Goal: Information Seeking & Learning: Learn about a topic

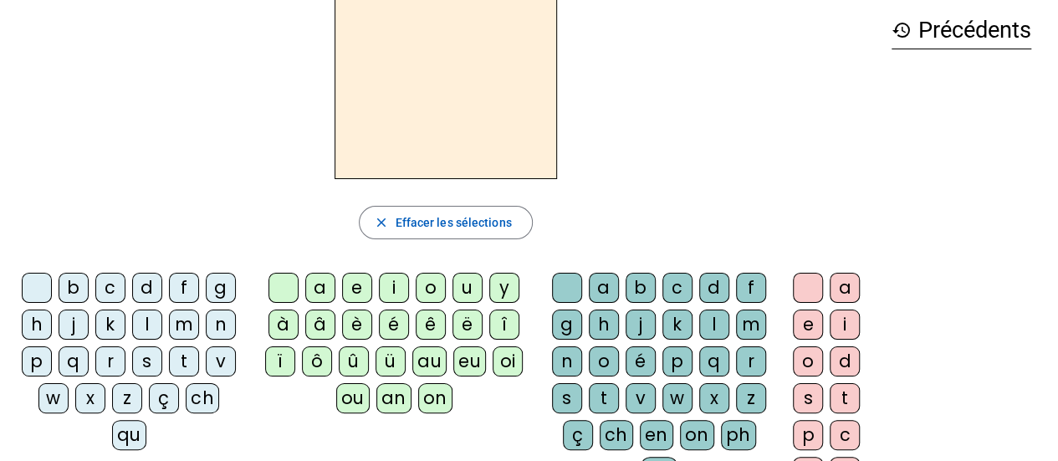
scroll to position [79, 0]
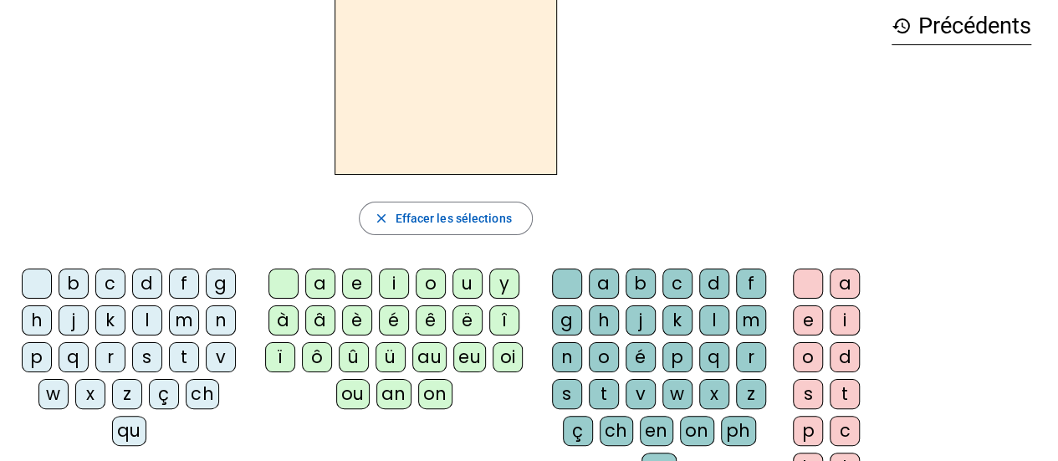
click at [425, 400] on div "on" at bounding box center [435, 394] width 34 height 30
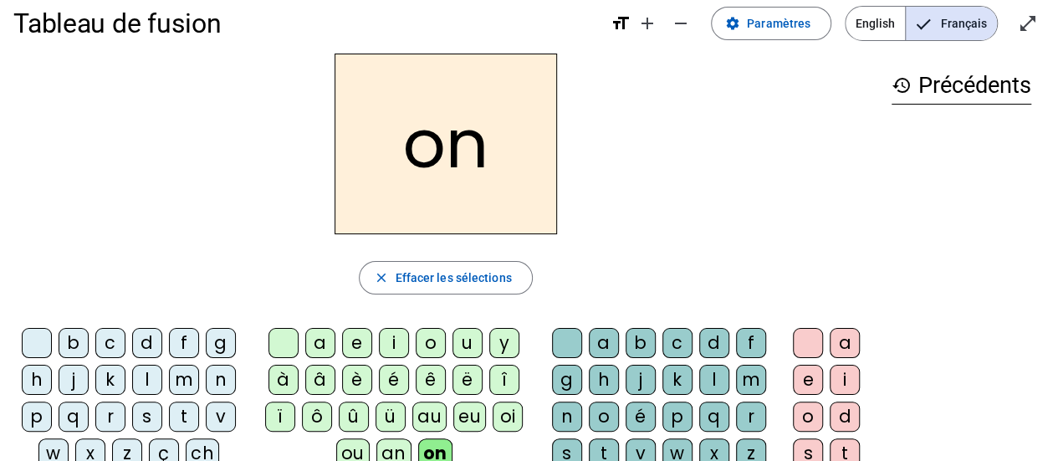
scroll to position [17, 0]
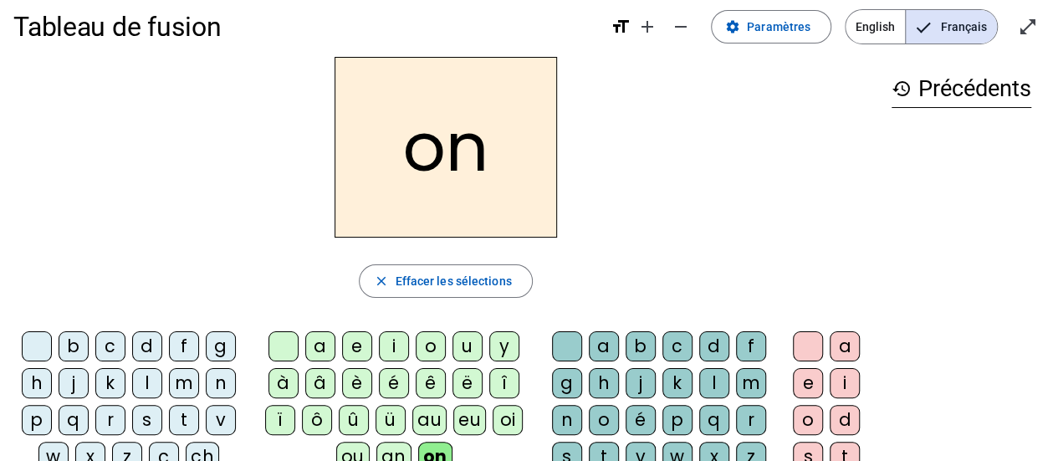
click at [82, 340] on div "b" at bounding box center [74, 346] width 30 height 30
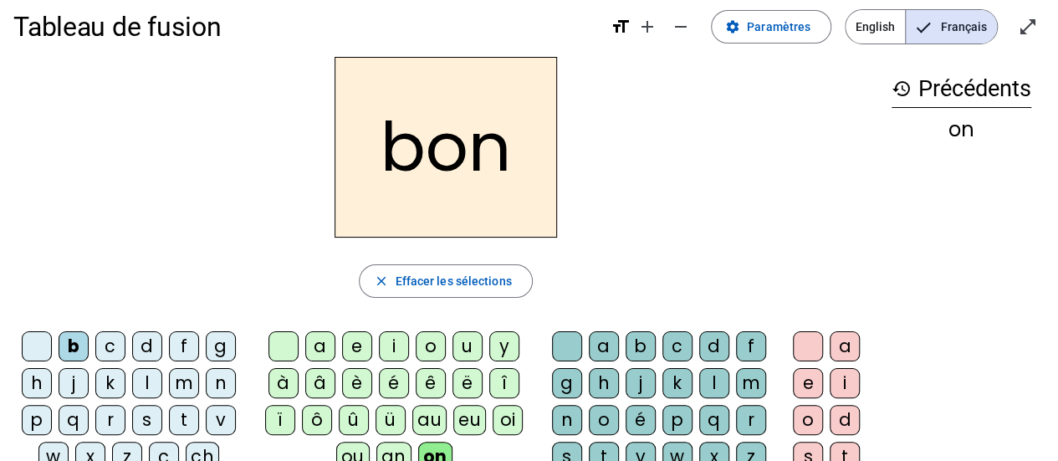
click at [148, 340] on div "d" at bounding box center [147, 346] width 30 height 30
click at [147, 347] on div "d" at bounding box center [147, 346] width 30 height 30
click at [181, 345] on div "f" at bounding box center [184, 346] width 30 height 30
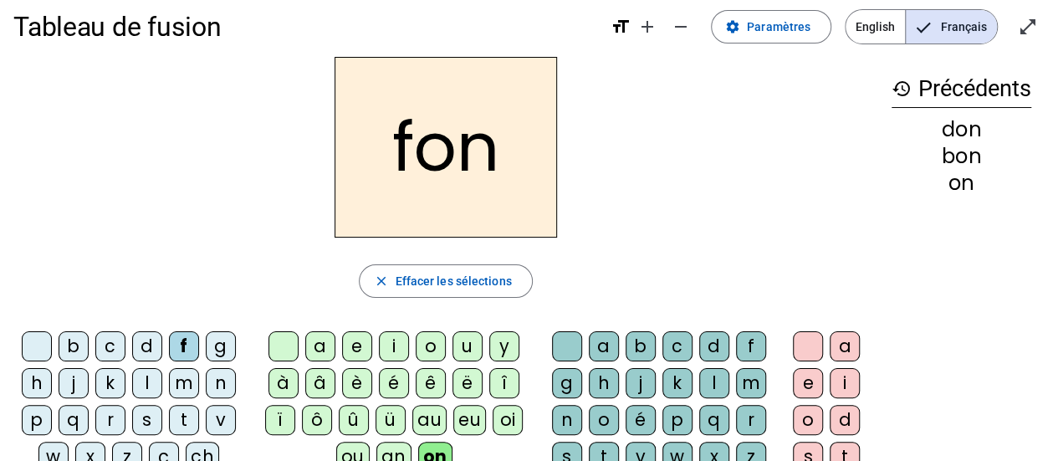
click at [40, 384] on div "h" at bounding box center [37, 383] width 30 height 30
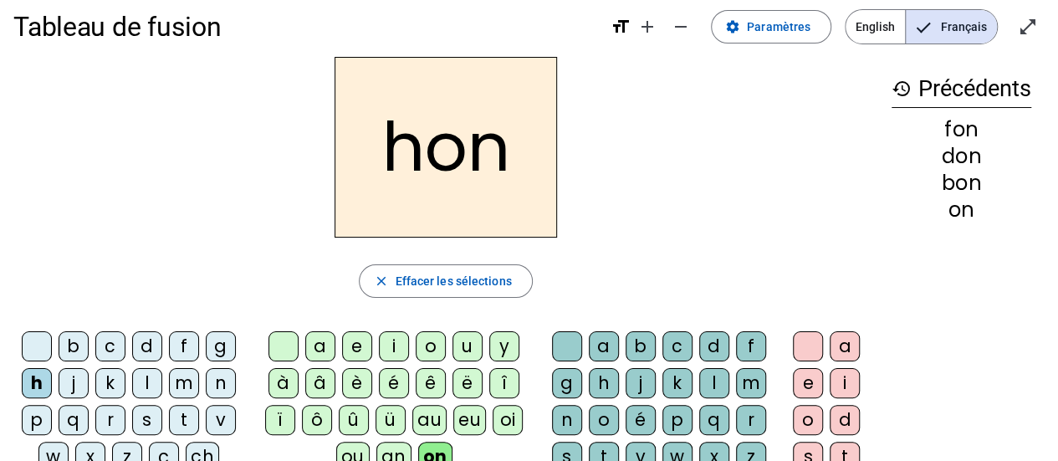
click at [74, 381] on div "j" at bounding box center [74, 383] width 30 height 30
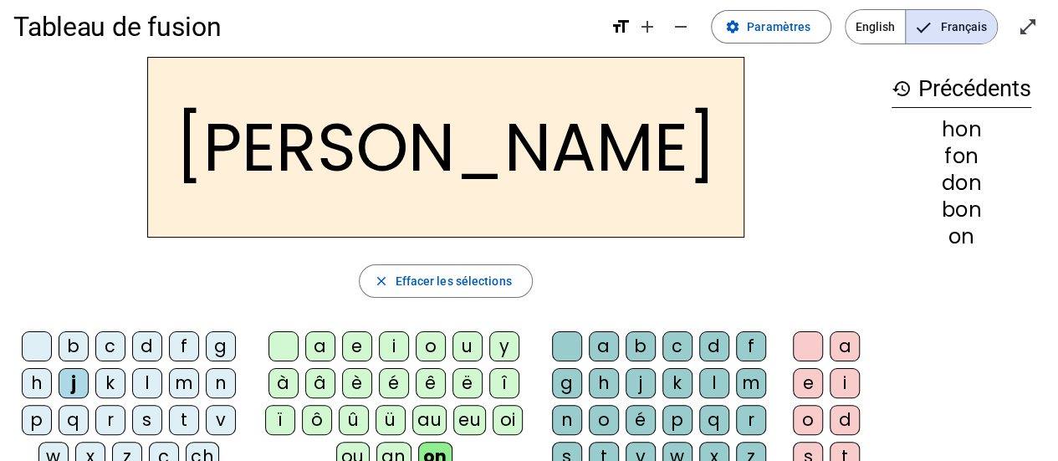
click at [145, 382] on div "l" at bounding box center [147, 383] width 30 height 30
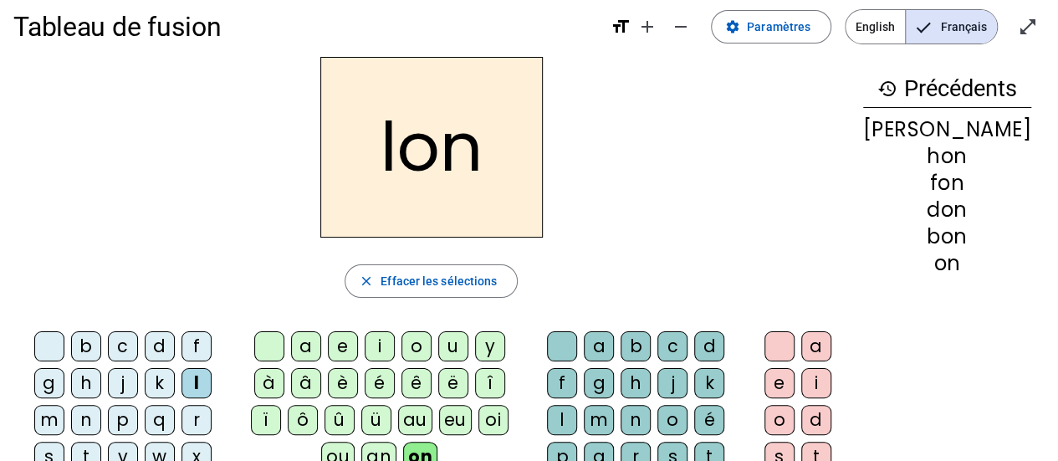
click at [64, 405] on div "m" at bounding box center [49, 420] width 30 height 30
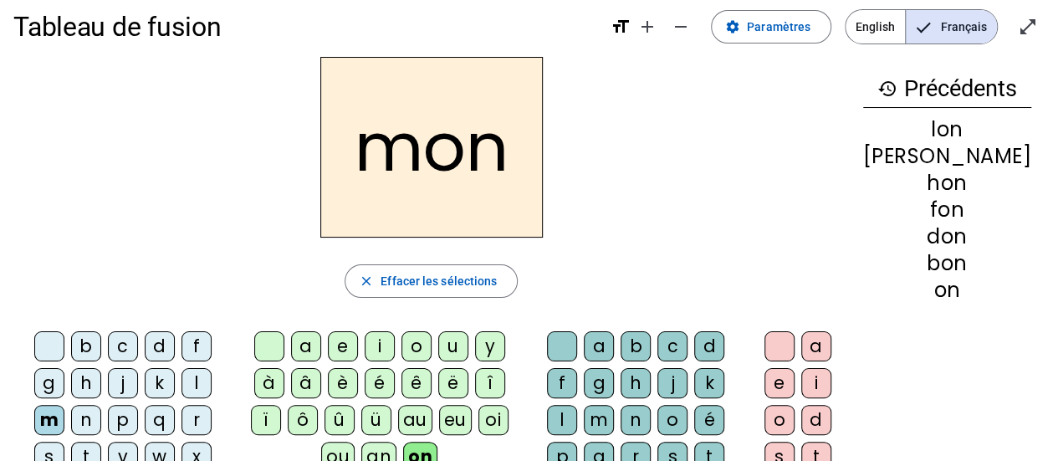
click at [101, 405] on div "n" at bounding box center [86, 420] width 30 height 30
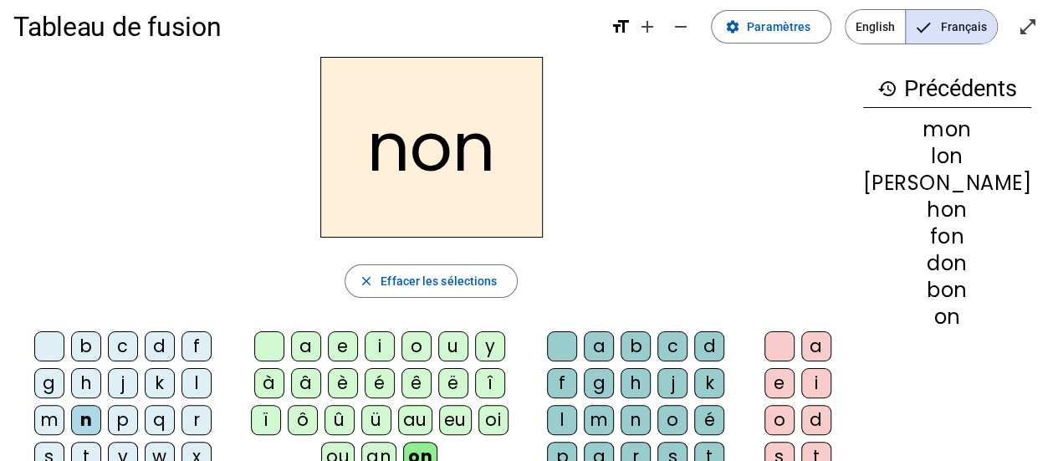
click at [108, 423] on div "p" at bounding box center [123, 420] width 30 height 30
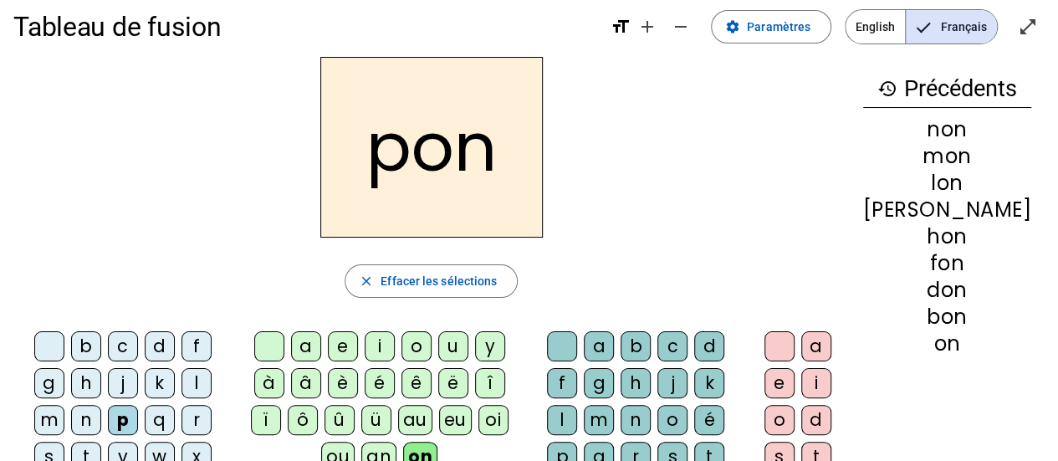
click at [182, 418] on div "r" at bounding box center [197, 420] width 30 height 30
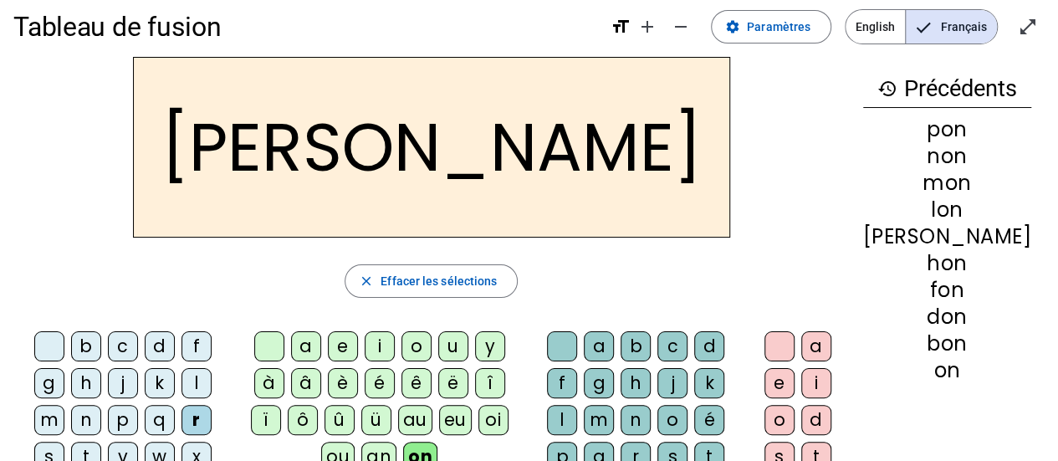
click at [64, 442] on div "s" at bounding box center [49, 457] width 30 height 30
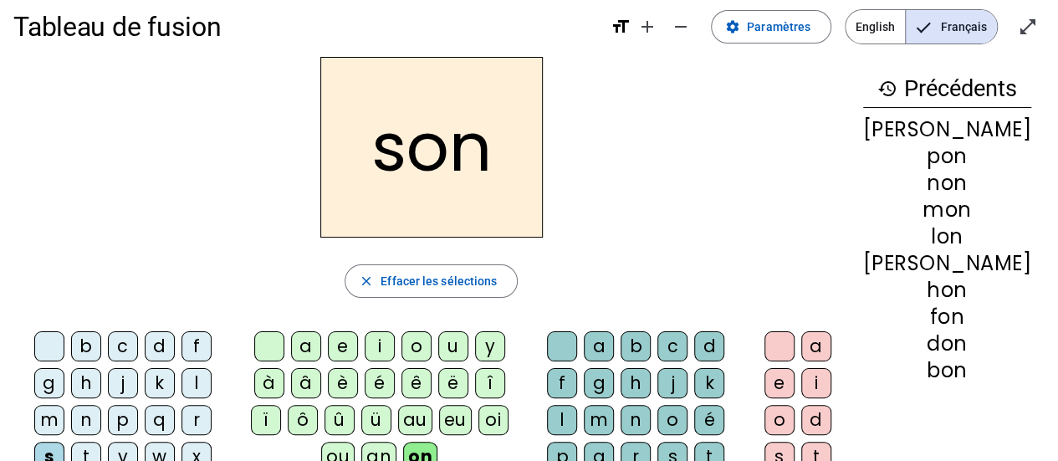
click at [101, 442] on div "t" at bounding box center [86, 457] width 30 height 30
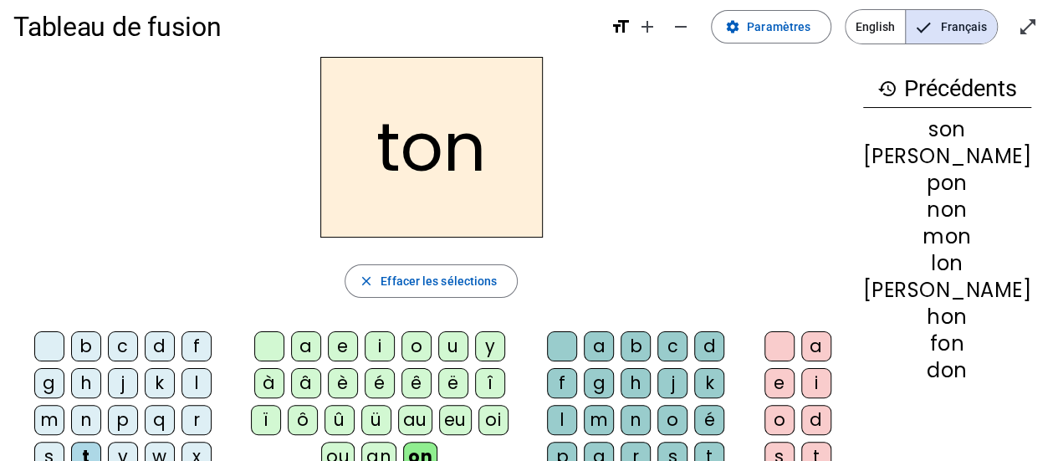
click at [138, 442] on div "v" at bounding box center [123, 457] width 30 height 30
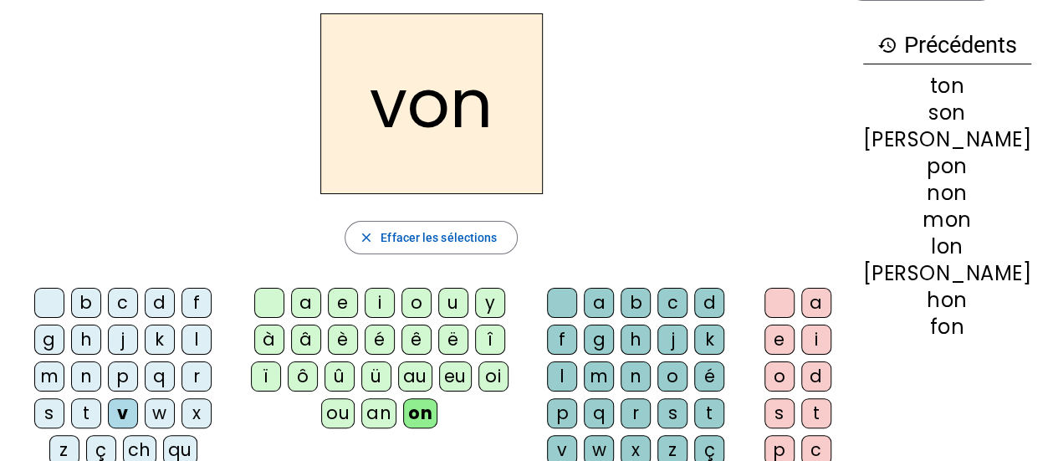
scroll to position [62, 0]
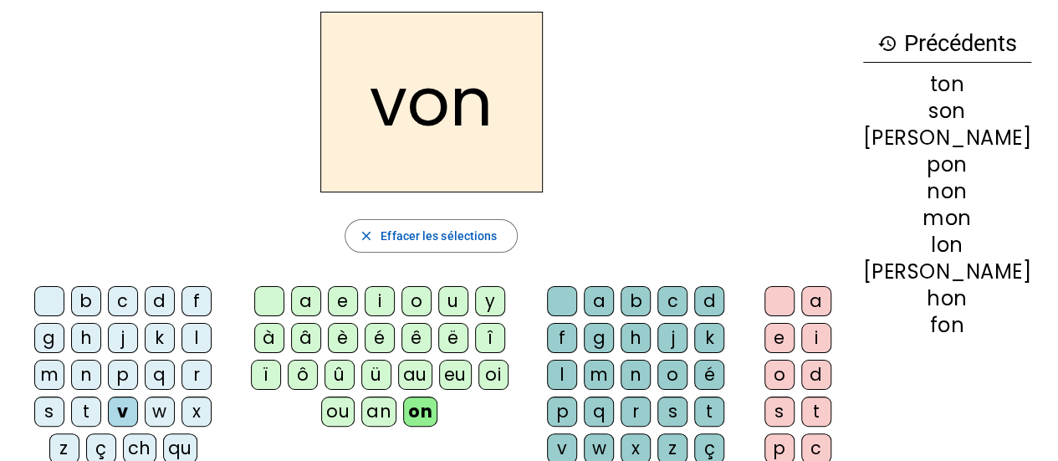
click at [163, 450] on div "qu" at bounding box center [180, 448] width 34 height 30
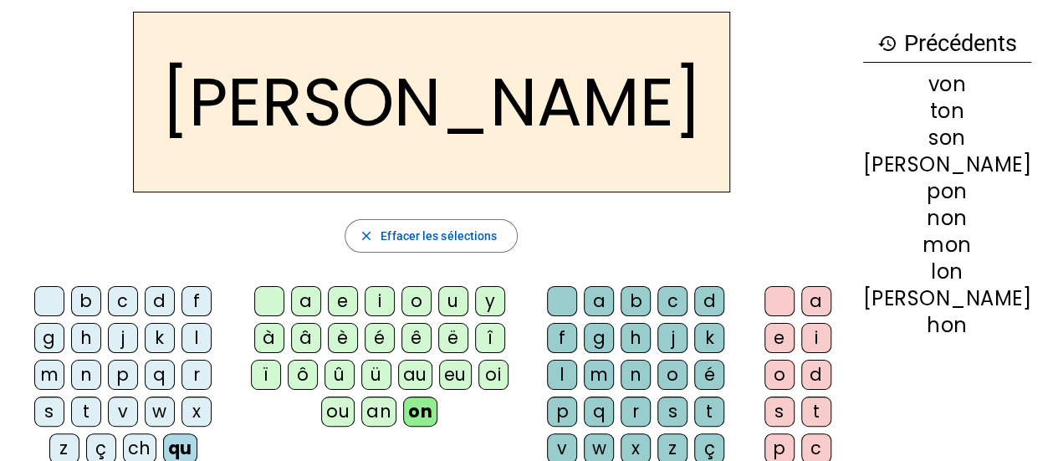
click at [79, 433] on div "z" at bounding box center [64, 448] width 30 height 30
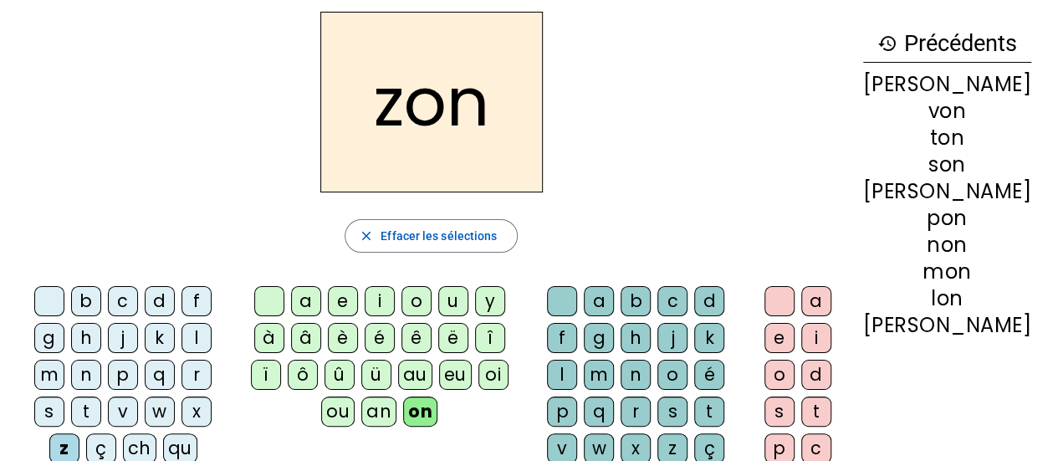
click at [156, 433] on div "ch" at bounding box center [139, 448] width 33 height 30
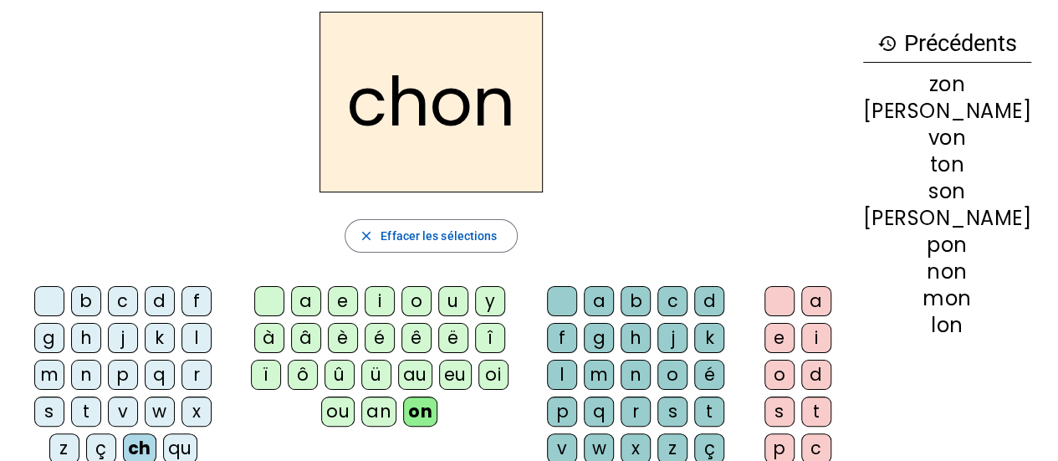
click at [602, 294] on div "a" at bounding box center [599, 301] width 30 height 30
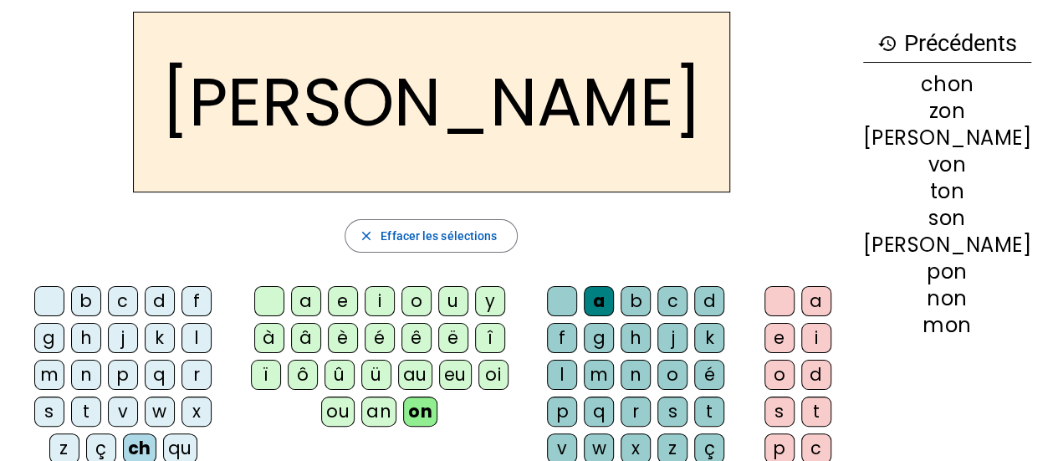
click at [694, 377] on div "é" at bounding box center [709, 375] width 30 height 30
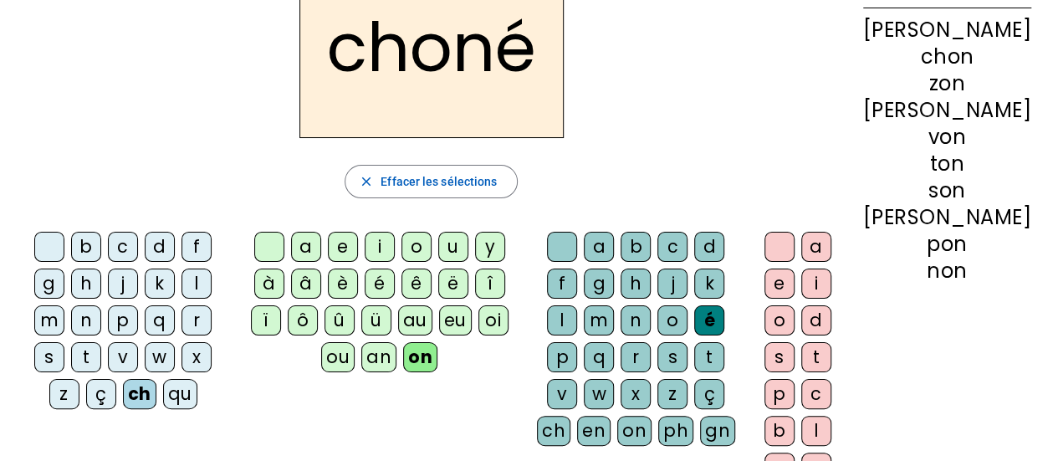
scroll to position [122, 0]
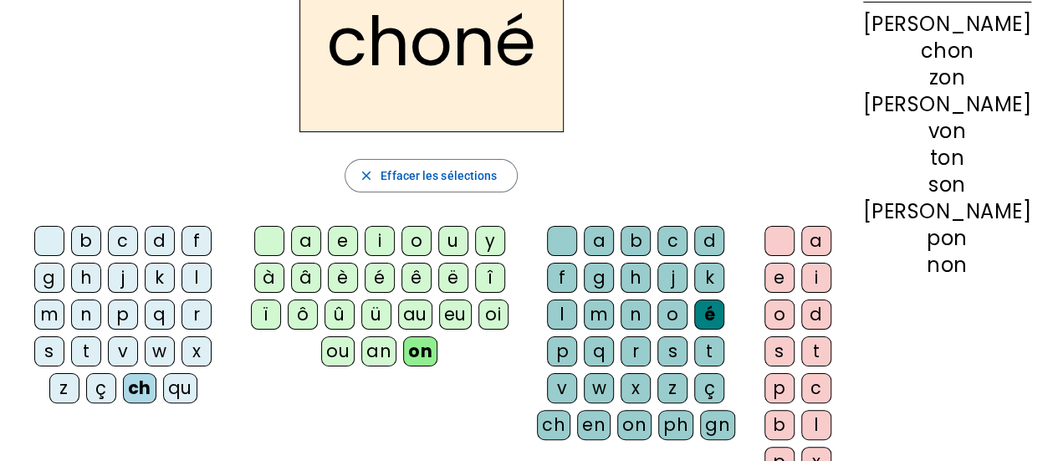
click at [564, 237] on div at bounding box center [562, 241] width 30 height 30
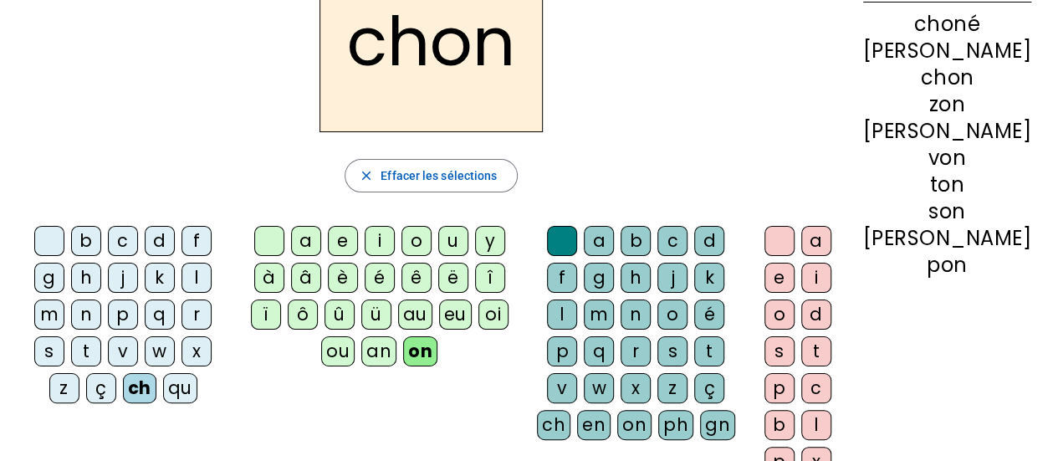
click at [832, 279] on div "i" at bounding box center [816, 278] width 30 height 30
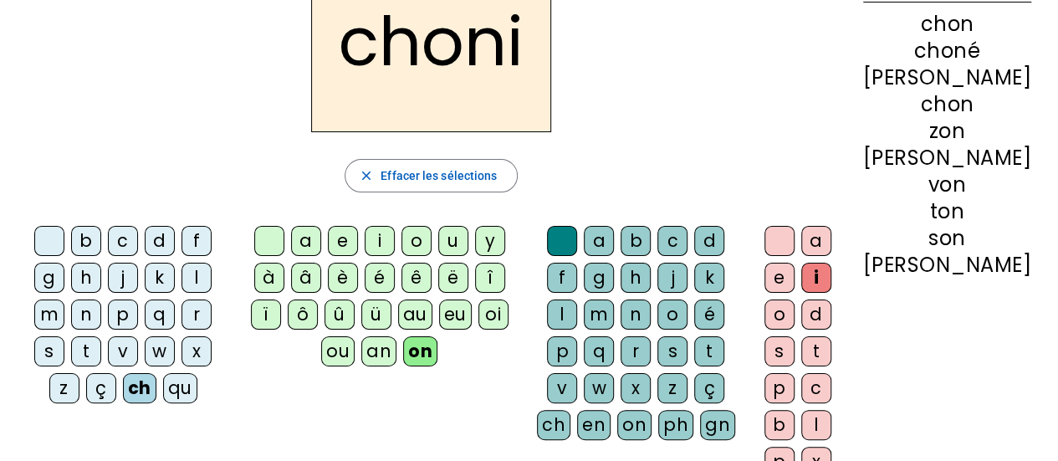
click at [795, 321] on div "o" at bounding box center [780, 314] width 30 height 30
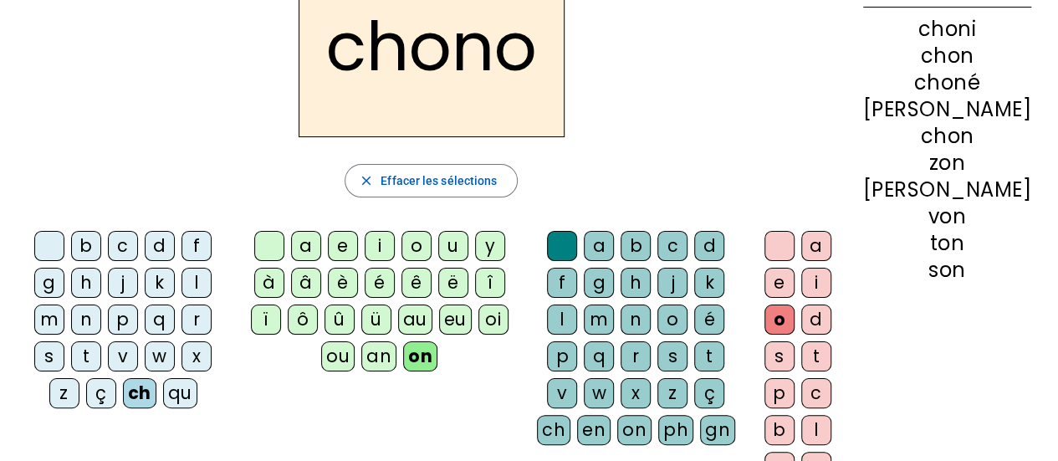
scroll to position [115, 0]
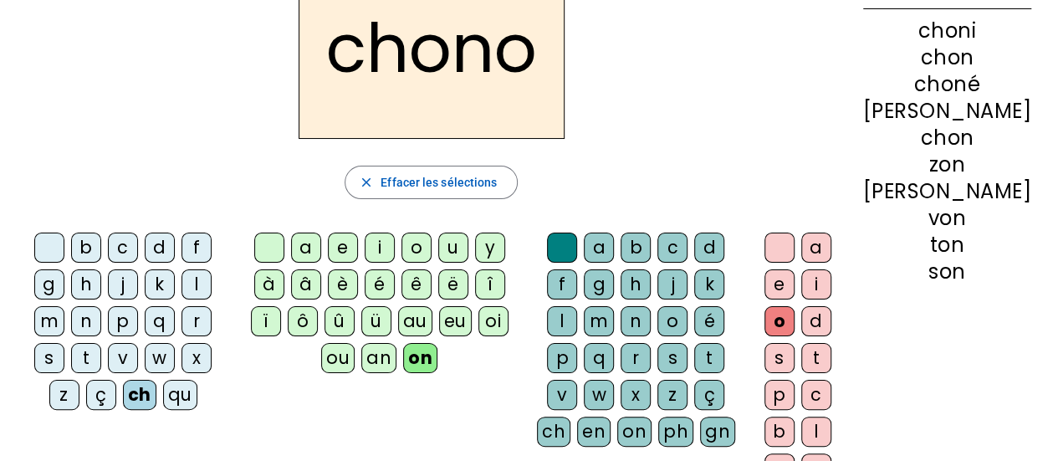
click at [795, 286] on div "e" at bounding box center [780, 284] width 30 height 30
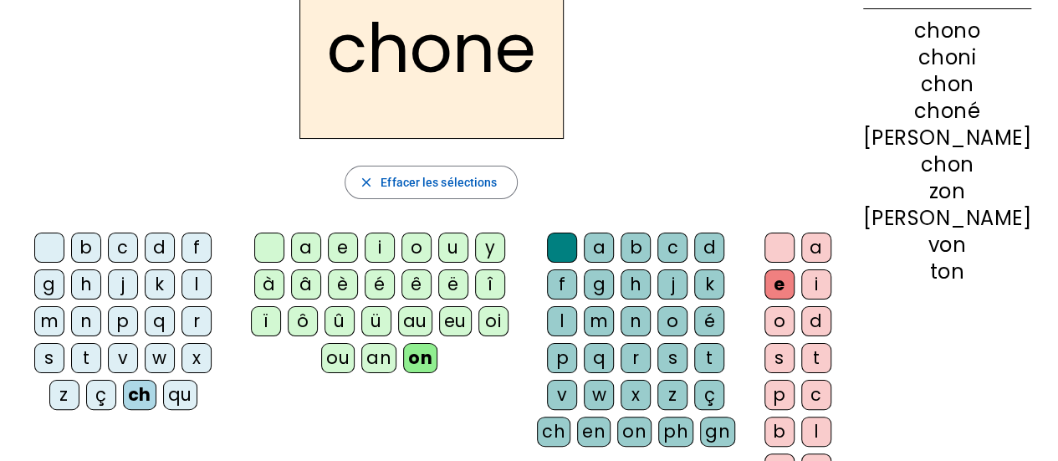
drag, startPoint x: 799, startPoint y: 252, endPoint x: 790, endPoint y: 248, distance: 9.8
click at [790, 248] on div "a e i o d s t p c b l p x er ez eur in te on eau ier" at bounding box center [802, 454] width 84 height 442
click at [795, 243] on div at bounding box center [780, 248] width 30 height 30
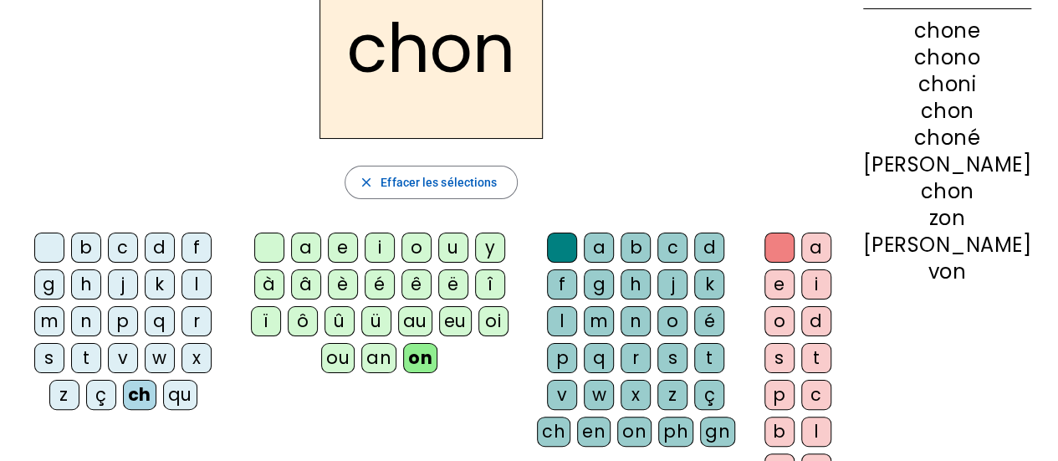
click at [795, 283] on div "e" at bounding box center [780, 284] width 30 height 30
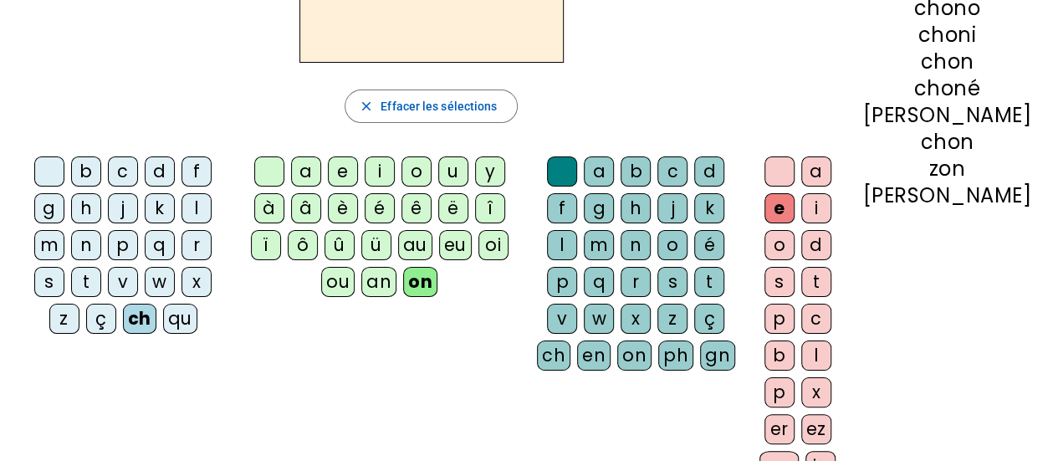
scroll to position [192, 0]
click at [795, 427] on div "er" at bounding box center [780, 428] width 30 height 30
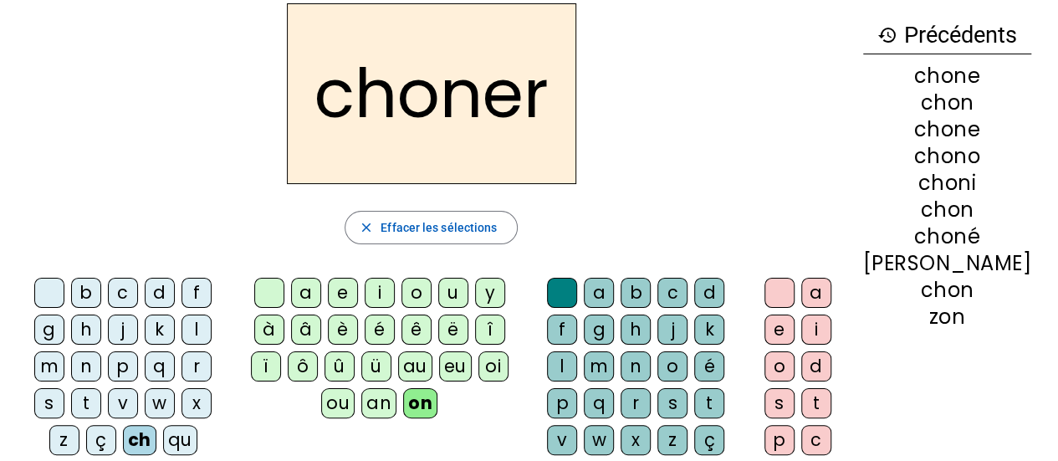
scroll to position [67, 0]
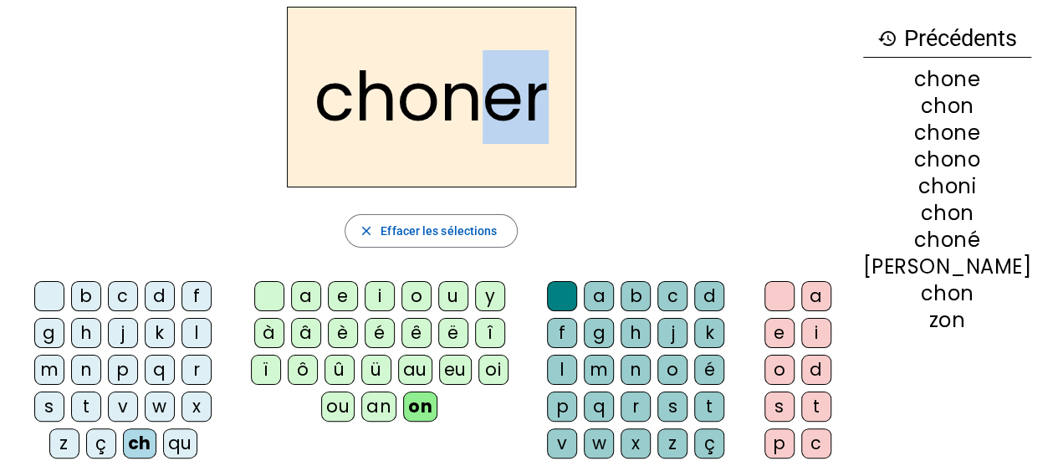
drag, startPoint x: 496, startPoint y: 110, endPoint x: 550, endPoint y: 106, distance: 54.5
click at [550, 106] on h2 "choner" at bounding box center [431, 97] width 289 height 181
click at [734, 89] on div "choner" at bounding box center [431, 97] width 837 height 181
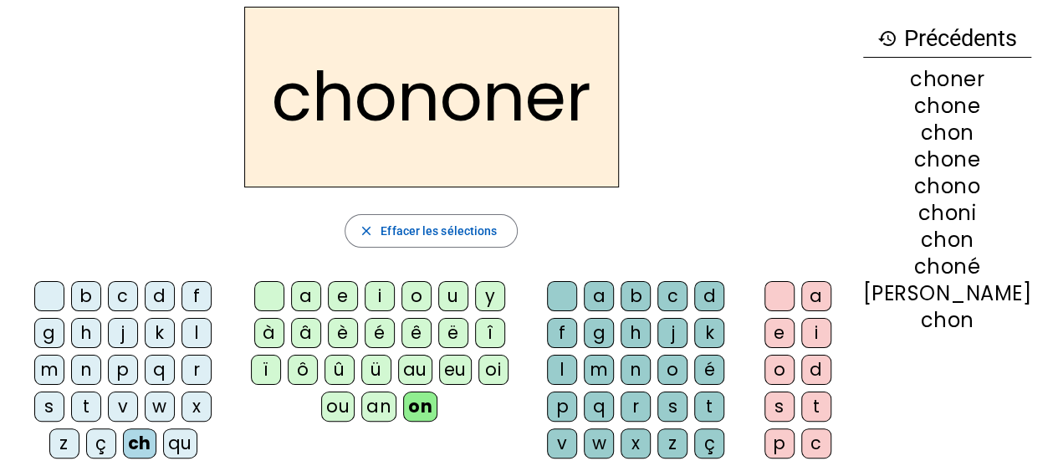
click at [564, 285] on div at bounding box center [562, 296] width 30 height 30
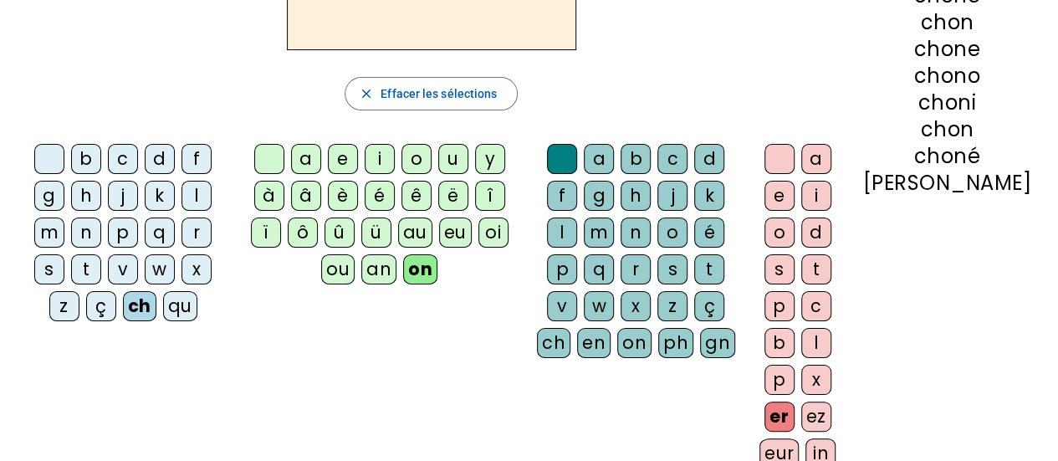
scroll to position [206, 0]
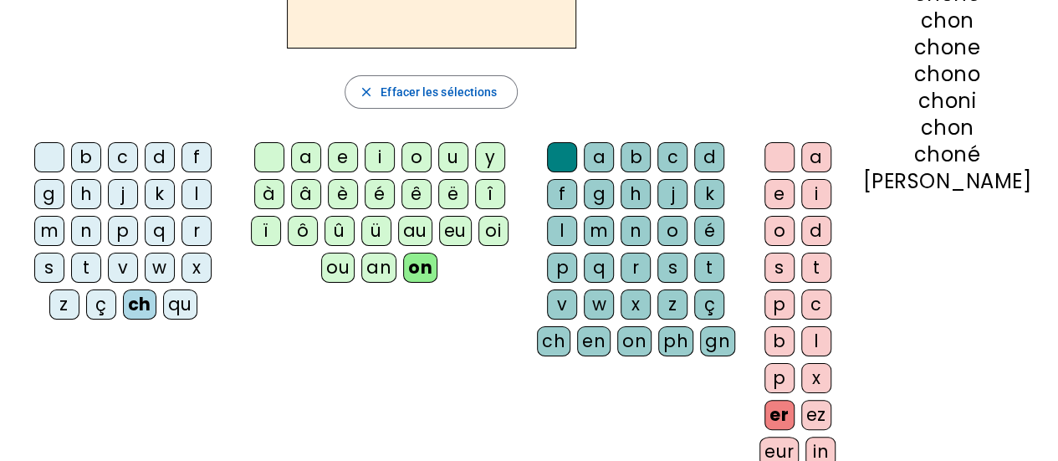
click at [832, 408] on div "ez" at bounding box center [816, 415] width 30 height 30
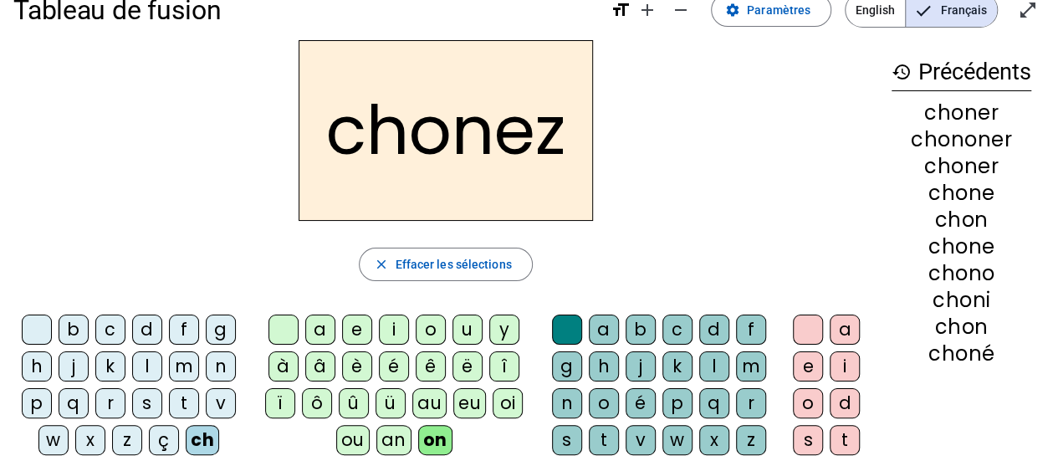
scroll to position [33, 0]
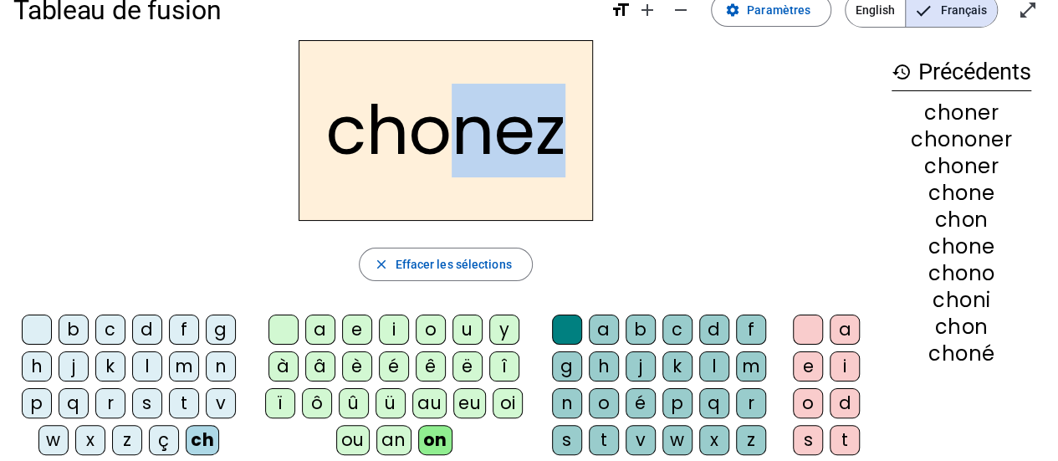
drag, startPoint x: 452, startPoint y: 116, endPoint x: 561, endPoint y: 111, distance: 108.9
click at [561, 111] on h2 "chonez" at bounding box center [446, 130] width 294 height 181
click at [714, 170] on div "chonez" at bounding box center [445, 130] width 865 height 181
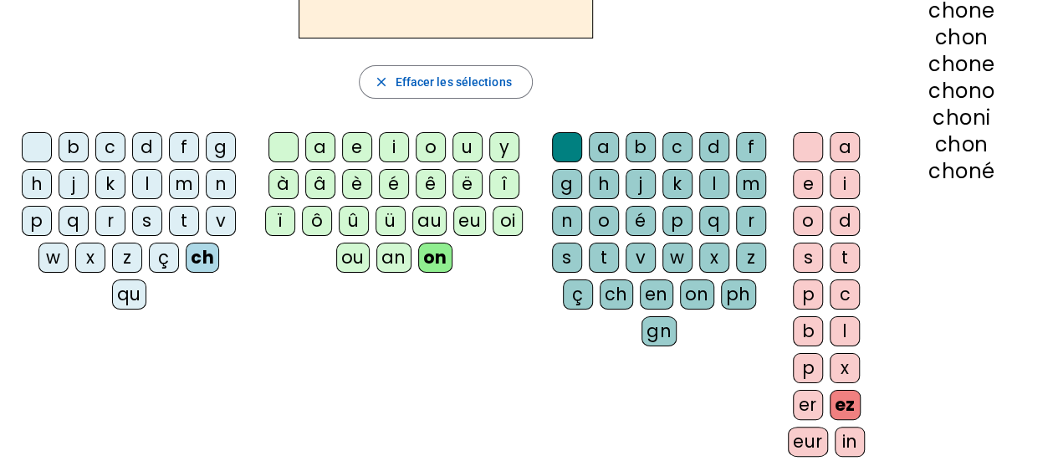
scroll to position [218, 0]
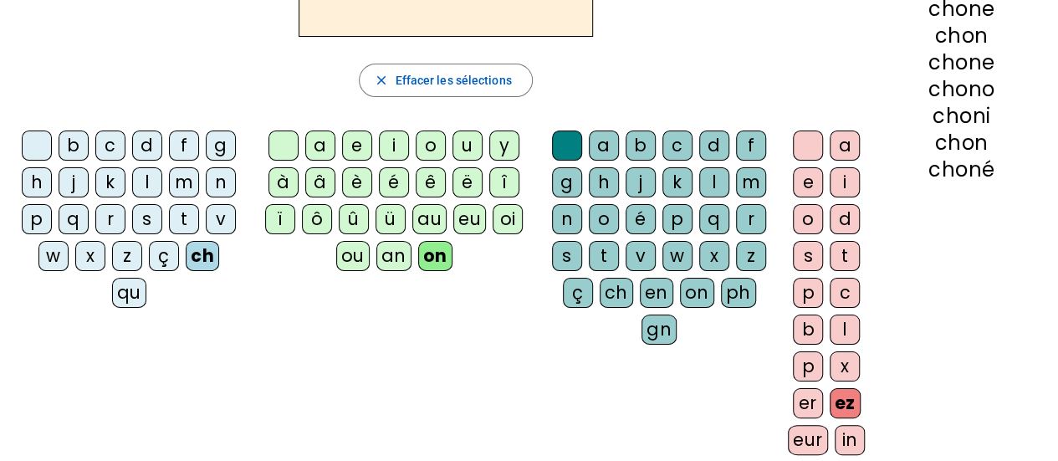
click at [811, 437] on div "eur" at bounding box center [808, 440] width 40 height 30
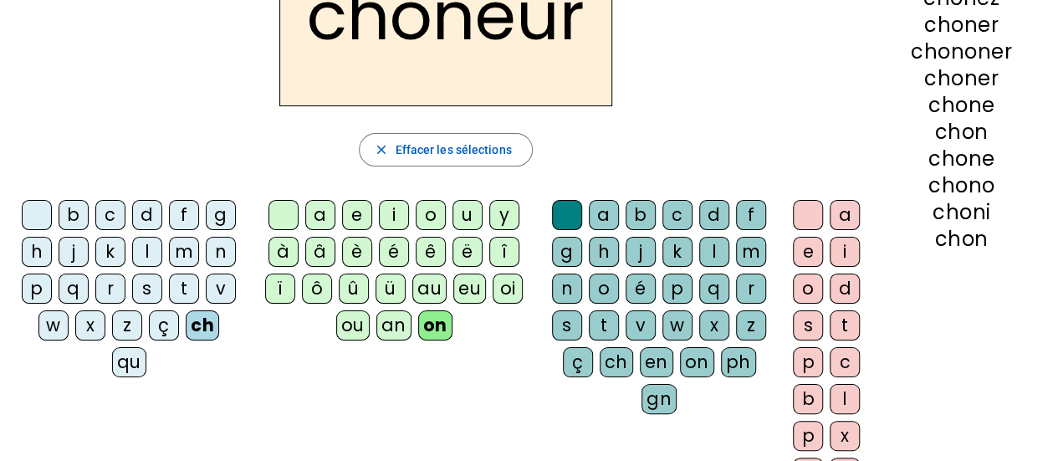
scroll to position [0, 0]
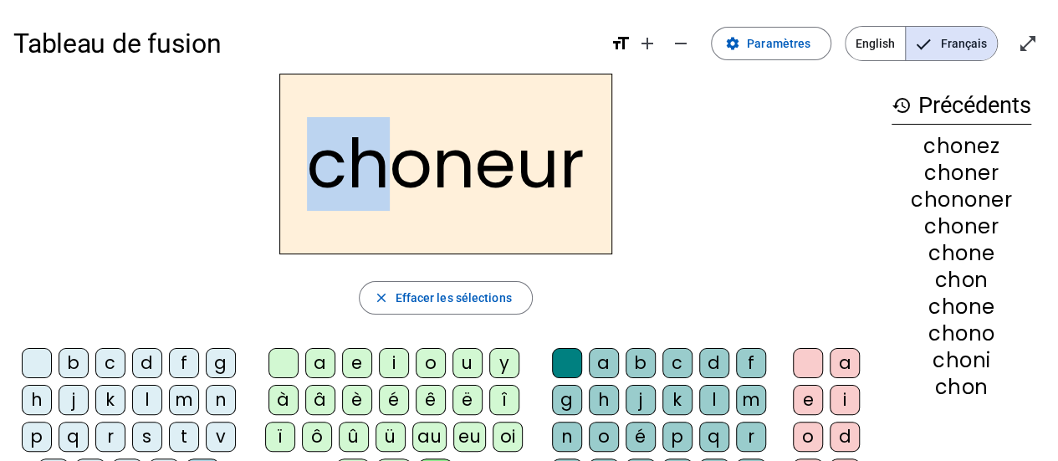
drag, startPoint x: 306, startPoint y: 183, endPoint x: 390, endPoint y: 177, distance: 83.9
click at [390, 177] on h2 "choneur" at bounding box center [445, 164] width 333 height 181
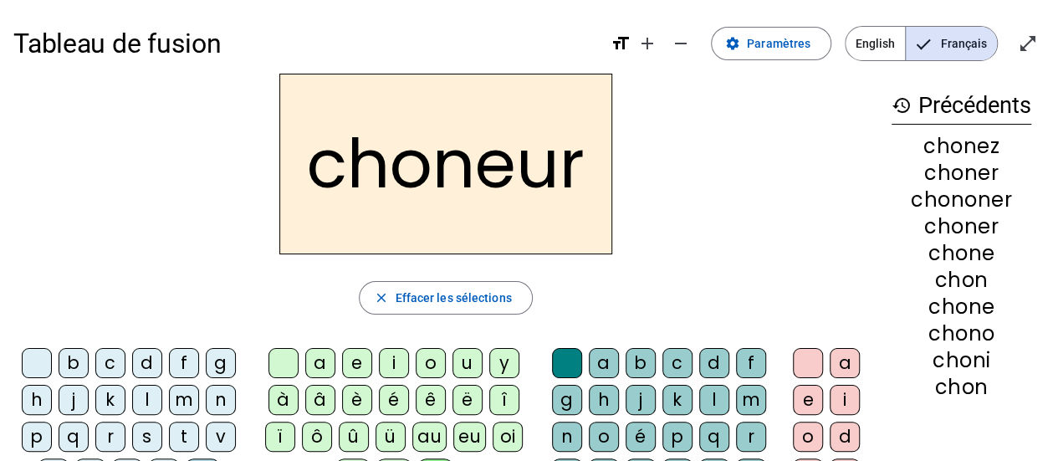
click at [418, 222] on h2 "choneur" at bounding box center [445, 164] width 333 height 181
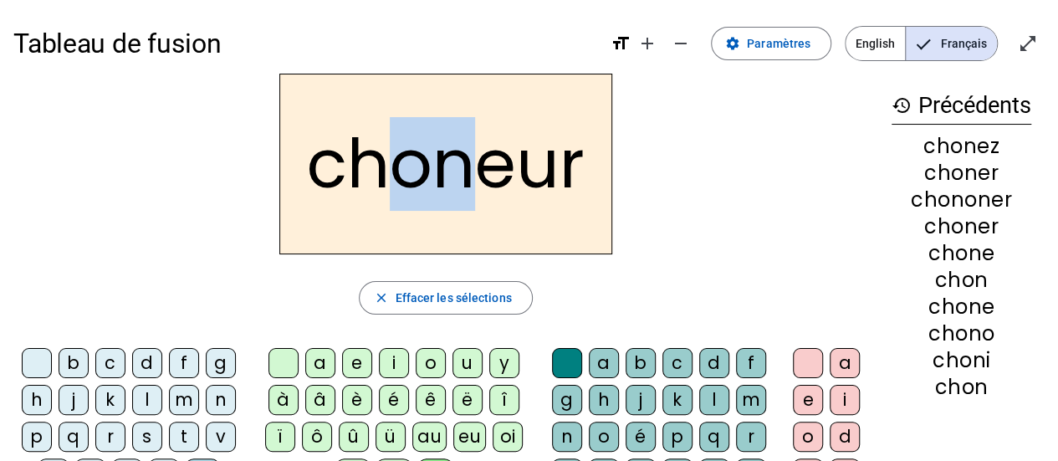
drag, startPoint x: 392, startPoint y: 182, endPoint x: 477, endPoint y: 183, distance: 85.3
click at [477, 183] on h2 "choneur" at bounding box center [445, 164] width 333 height 181
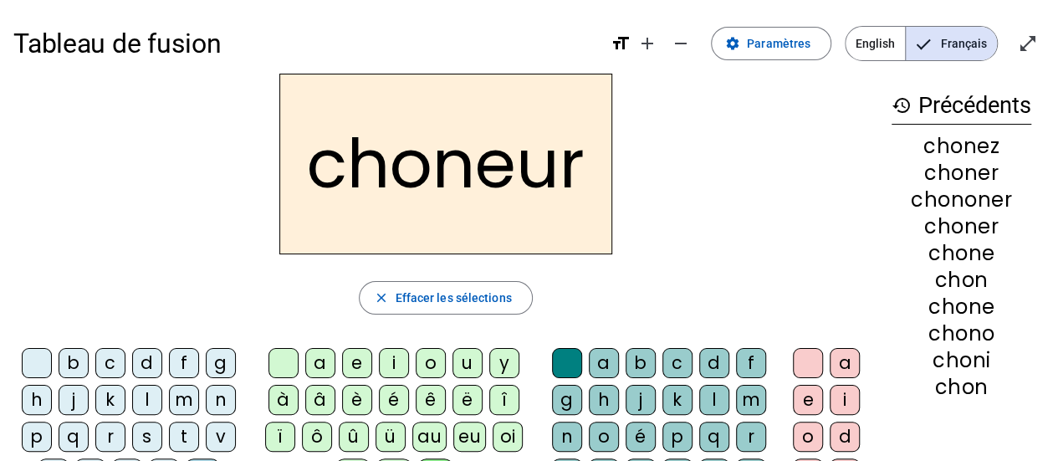
click at [499, 210] on h2 "choneur" at bounding box center [445, 164] width 333 height 181
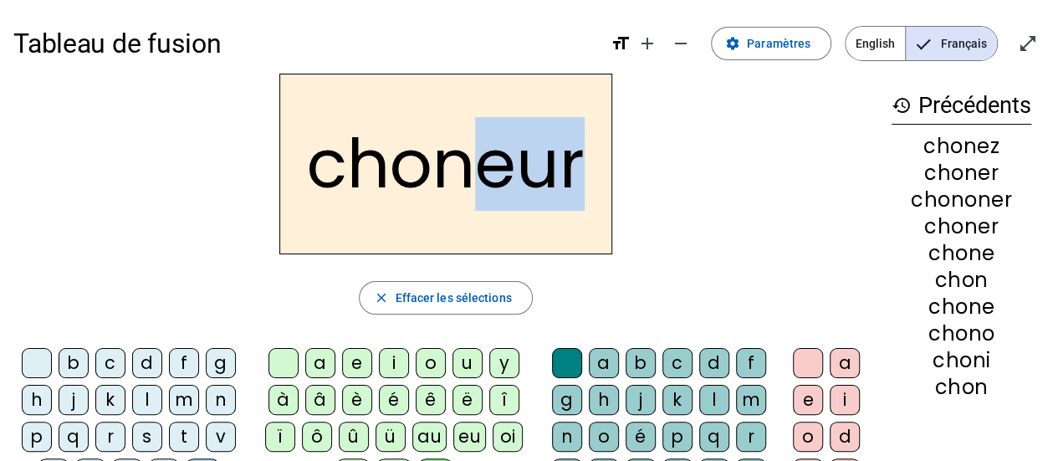
drag, startPoint x: 485, startPoint y: 172, endPoint x: 597, endPoint y: 156, distance: 113.2
click at [578, 153] on h2 "choneur" at bounding box center [445, 164] width 333 height 181
click at [694, 152] on div "choneur" at bounding box center [445, 164] width 865 height 181
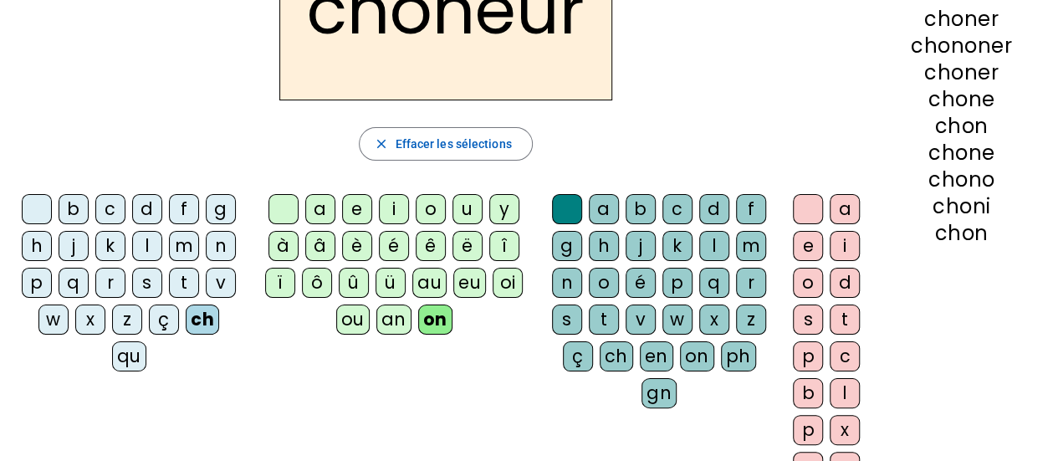
scroll to position [155, 0]
click at [572, 194] on div at bounding box center [567, 208] width 30 height 30
click at [572, 201] on div at bounding box center [567, 208] width 30 height 30
click at [575, 207] on div at bounding box center [567, 208] width 30 height 30
click at [568, 207] on div at bounding box center [567, 208] width 30 height 30
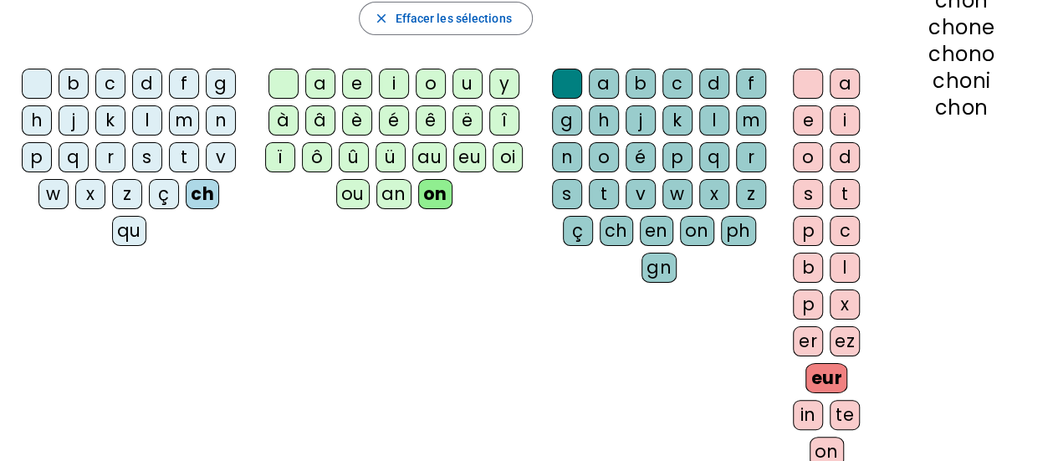
scroll to position [290, 0]
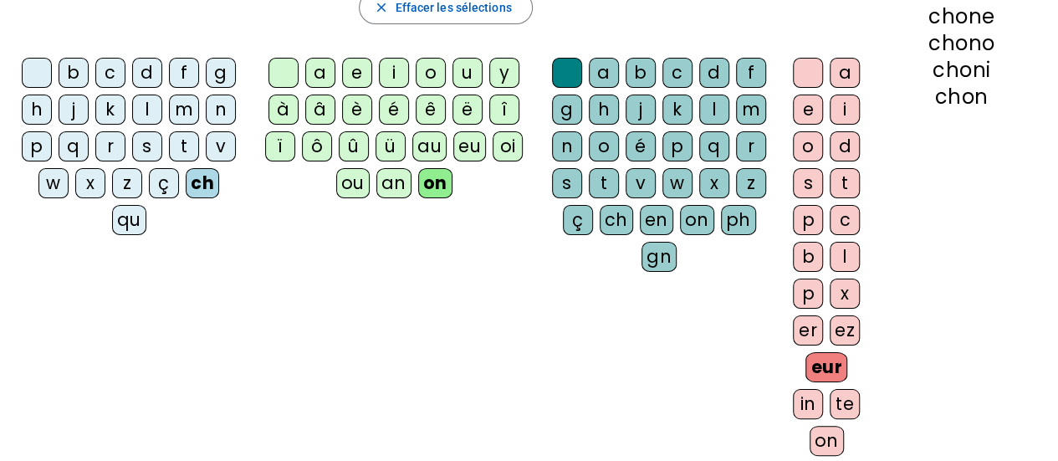
click at [823, 389] on div "in" at bounding box center [808, 404] width 30 height 30
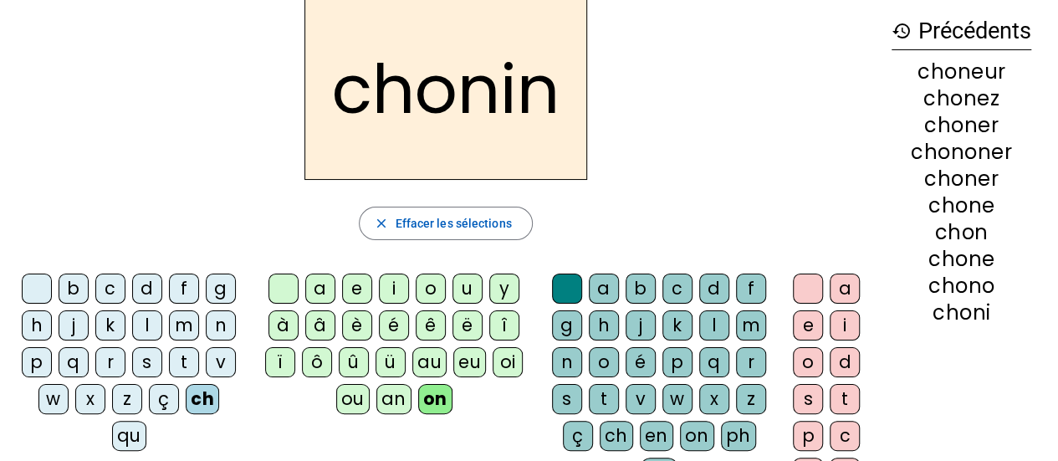
scroll to position [38, 0]
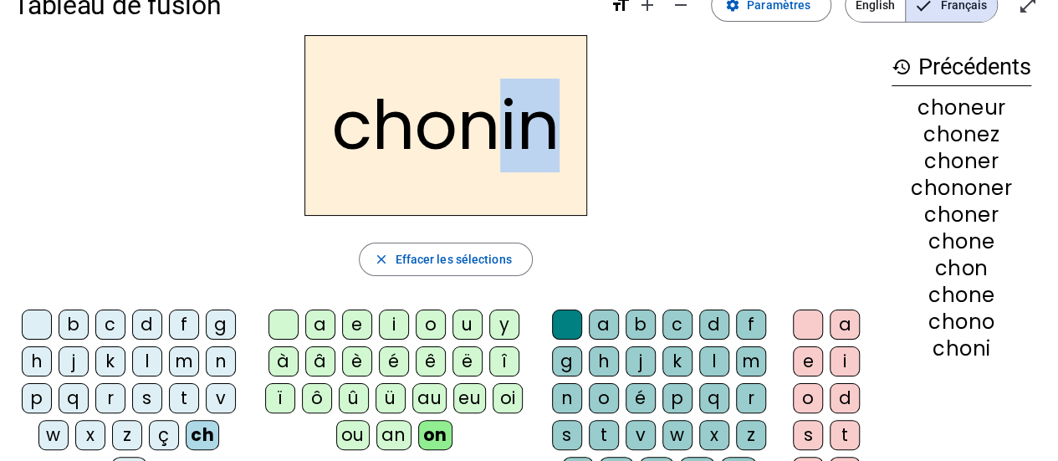
drag, startPoint x: 494, startPoint y: 120, endPoint x: 568, endPoint y: 125, distance: 73.8
click at [568, 125] on h2 "chonin" at bounding box center [446, 125] width 283 height 181
click at [677, 153] on div "chonin" at bounding box center [445, 125] width 865 height 181
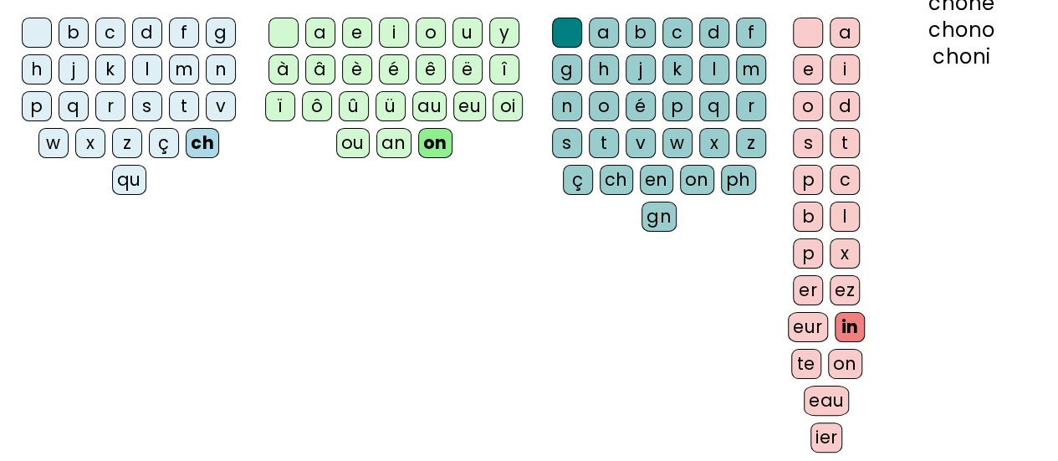
scroll to position [335, 0]
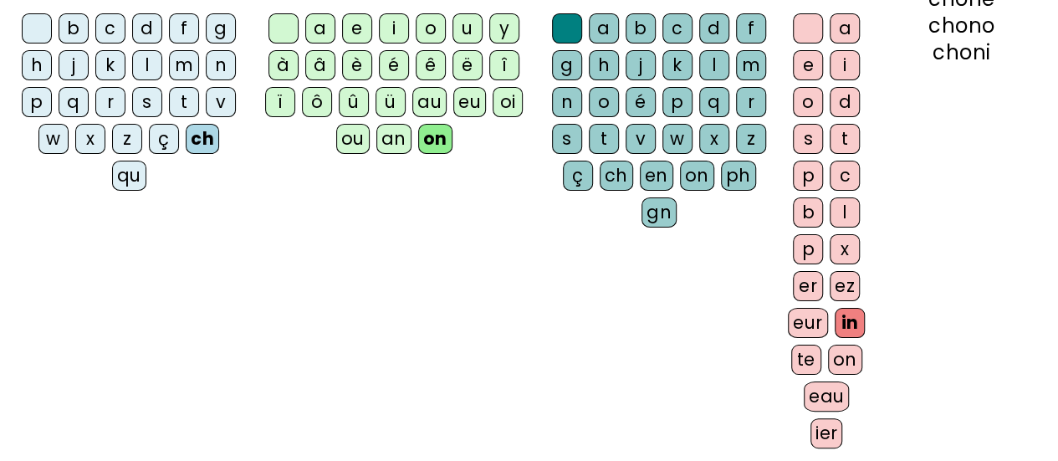
click at [828, 381] on div "eau" at bounding box center [827, 396] width 46 height 30
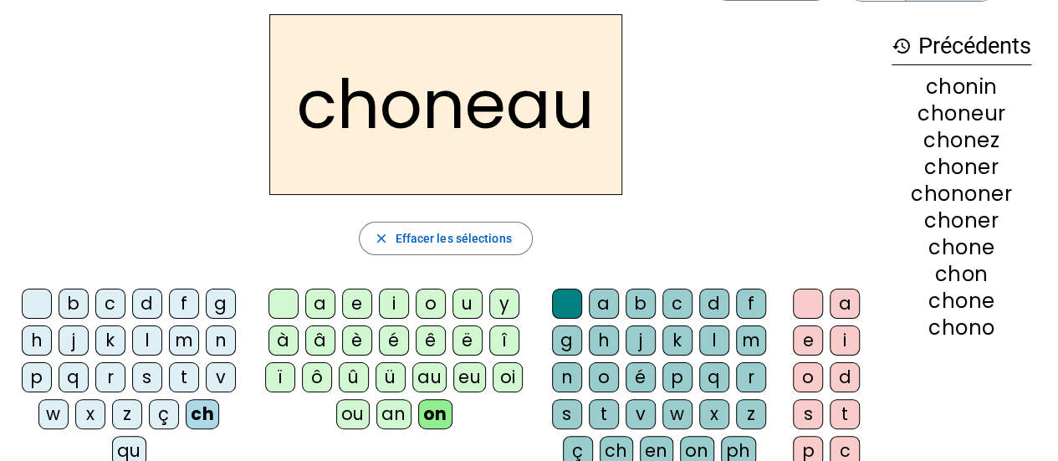
scroll to position [57, 0]
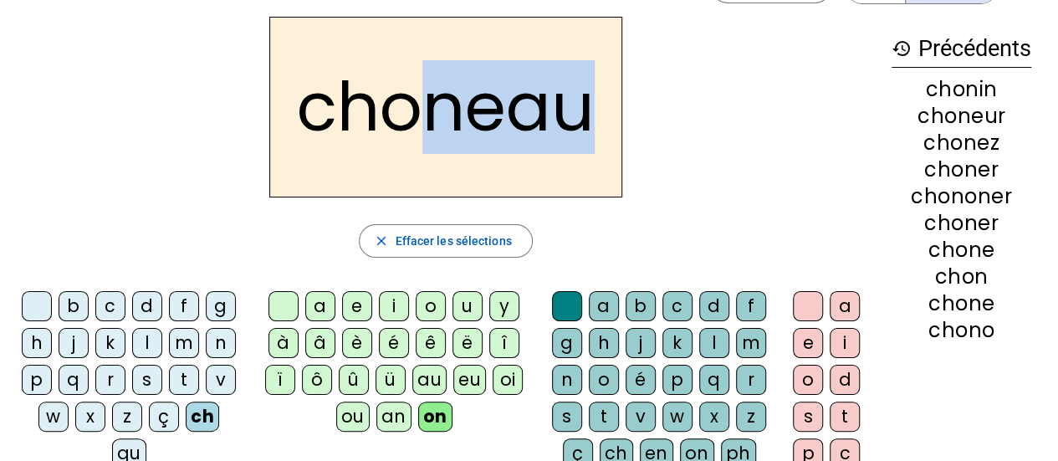
drag, startPoint x: 422, startPoint y: 105, endPoint x: 582, endPoint y: 103, distance: 159.8
click at [582, 103] on h2 "choneau" at bounding box center [445, 107] width 353 height 181
click at [671, 119] on div "choneau" at bounding box center [445, 107] width 865 height 181
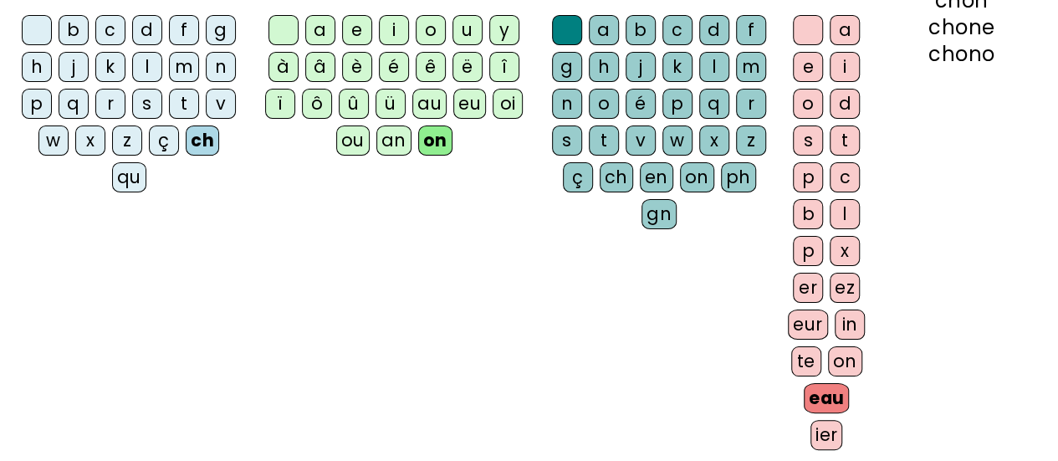
scroll to position [334, 0]
click at [817, 429] on div "ier" at bounding box center [827, 434] width 33 height 30
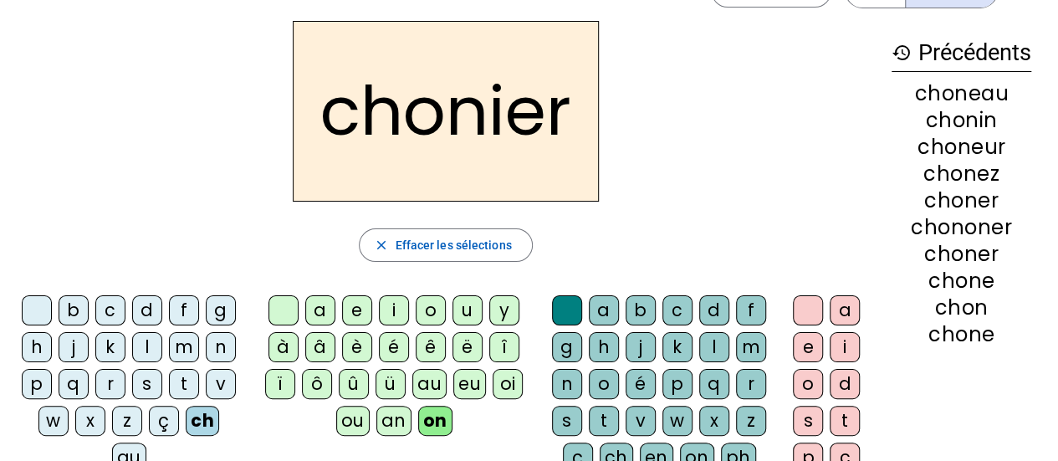
scroll to position [44, 0]
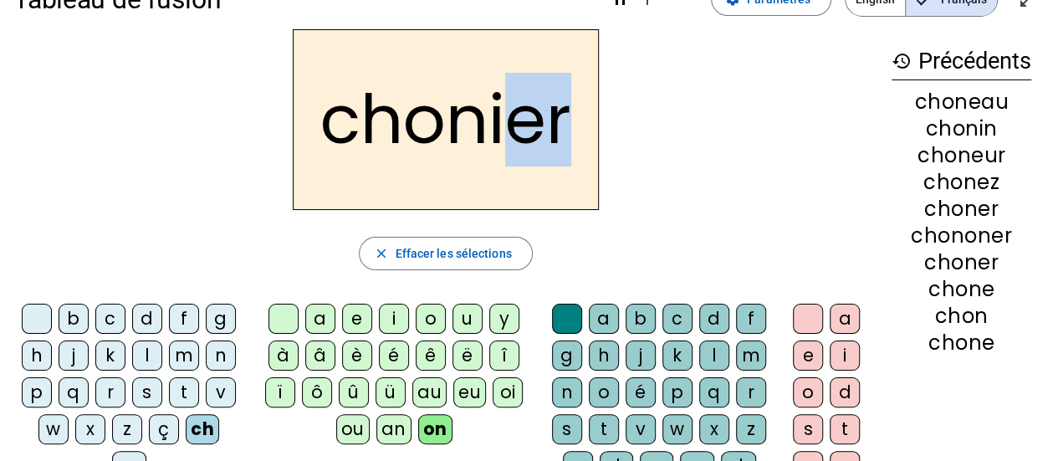
drag, startPoint x: 504, startPoint y: 129, endPoint x: 584, endPoint y: 129, distance: 79.5
click at [584, 129] on h2 "chonier" at bounding box center [446, 119] width 306 height 181
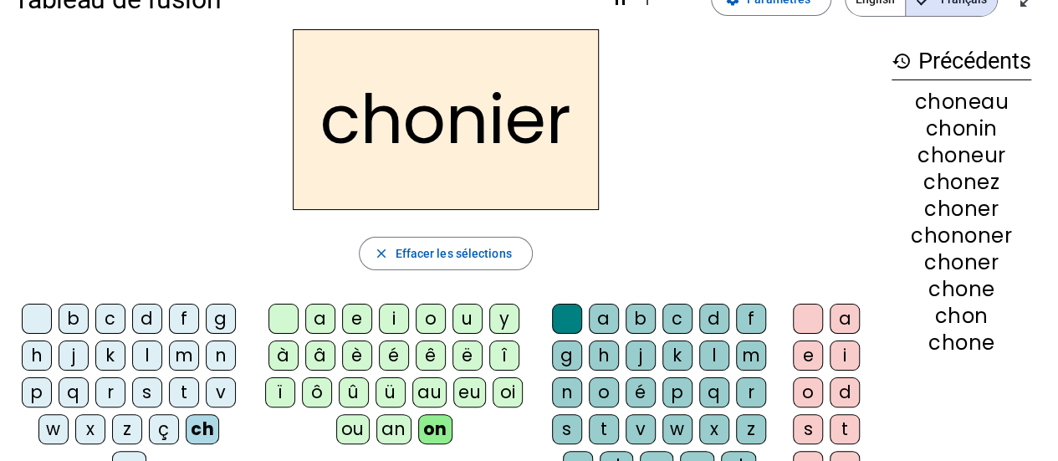
click at [291, 312] on div at bounding box center [284, 319] width 30 height 30
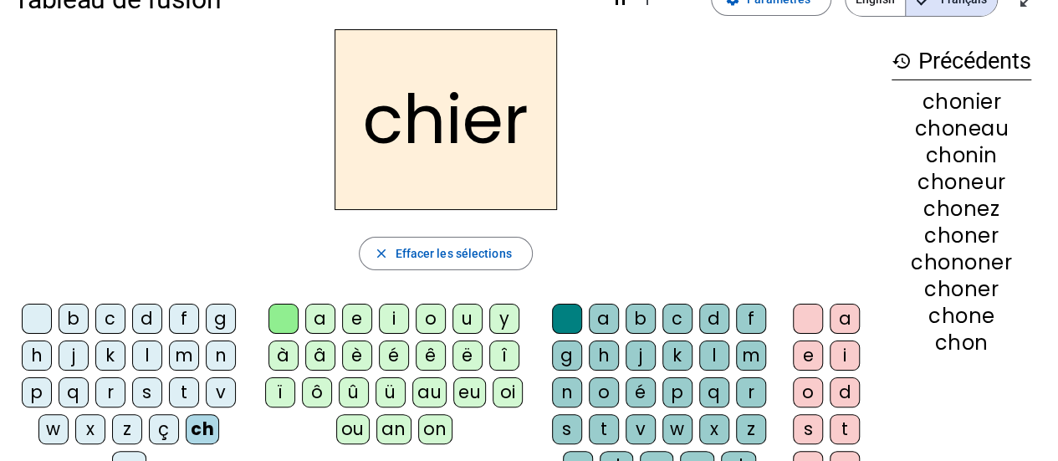
click at [564, 315] on div at bounding box center [567, 319] width 30 height 30
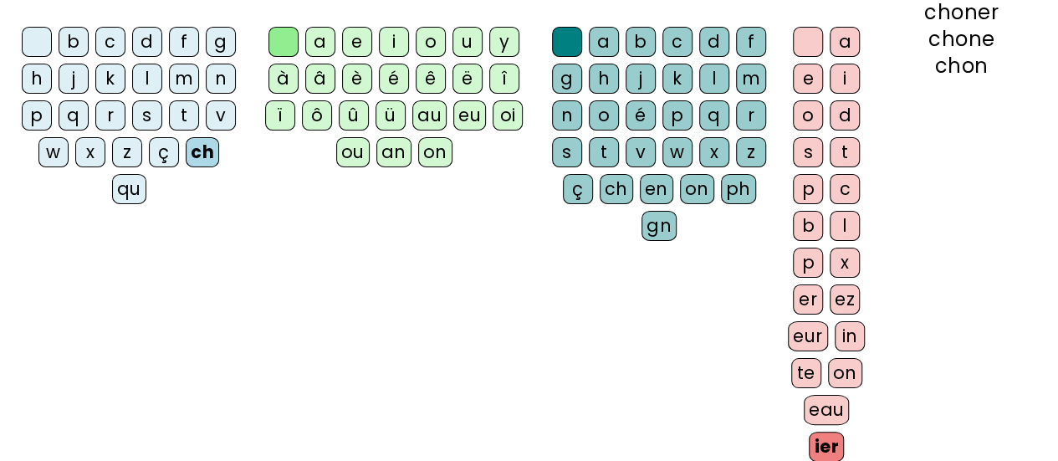
scroll to position [321, 0]
click at [838, 372] on div "on" at bounding box center [845, 373] width 34 height 30
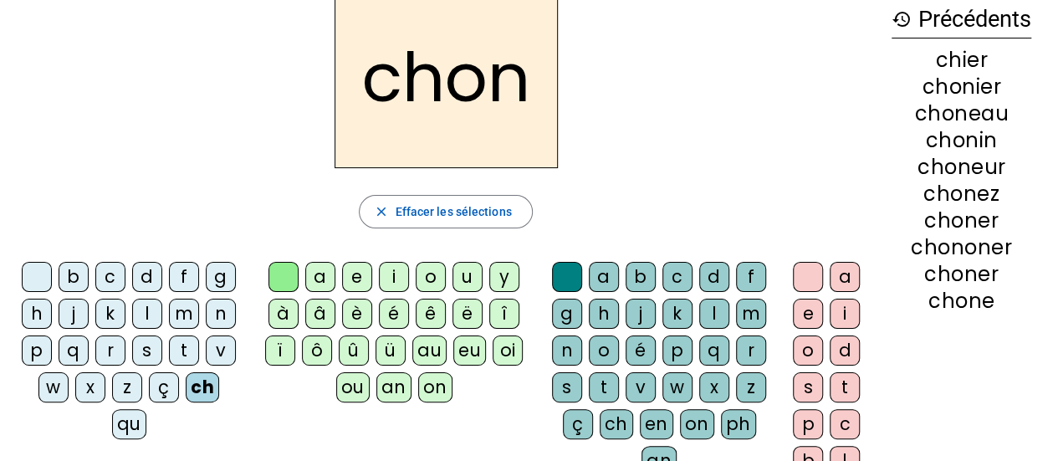
scroll to position [85, 0]
click at [391, 312] on div "é" at bounding box center [394, 314] width 30 height 30
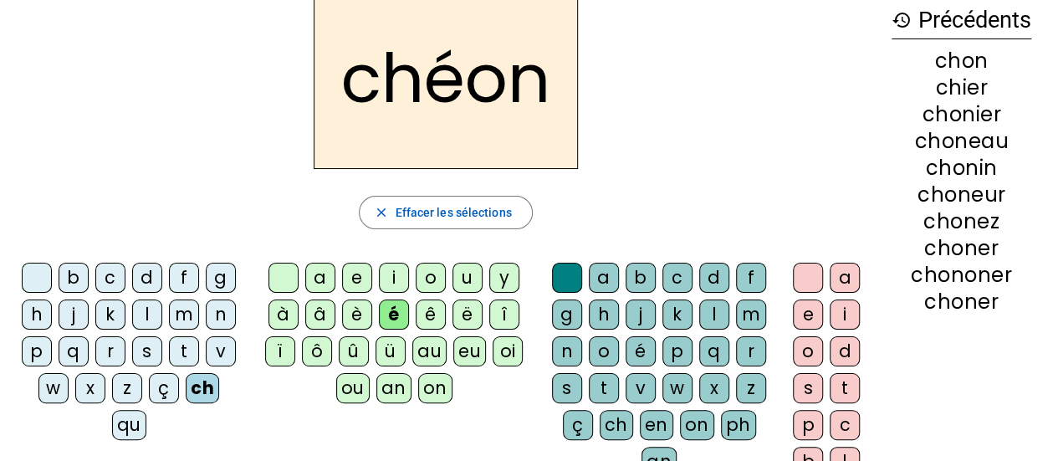
click at [139, 319] on div "l" at bounding box center [147, 314] width 30 height 30
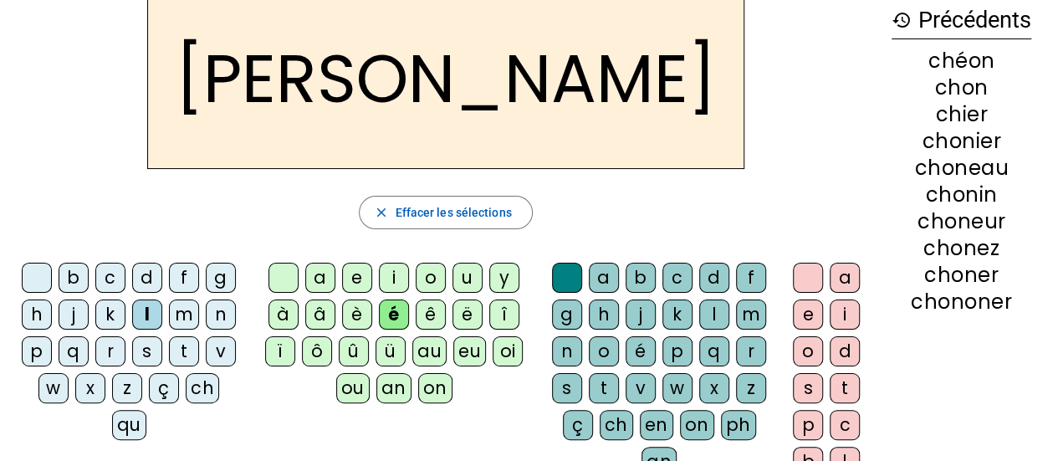
click at [117, 357] on div "r" at bounding box center [110, 351] width 30 height 30
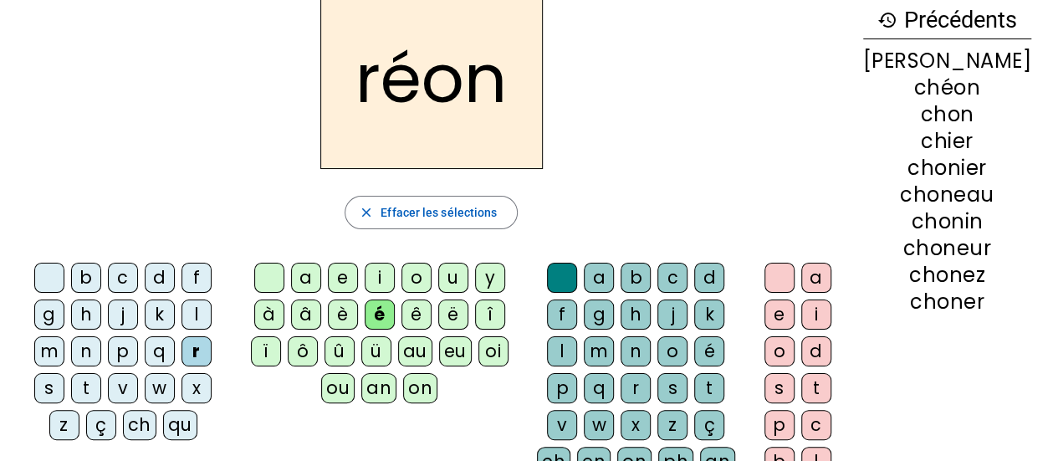
click at [182, 284] on div "f" at bounding box center [197, 278] width 30 height 30
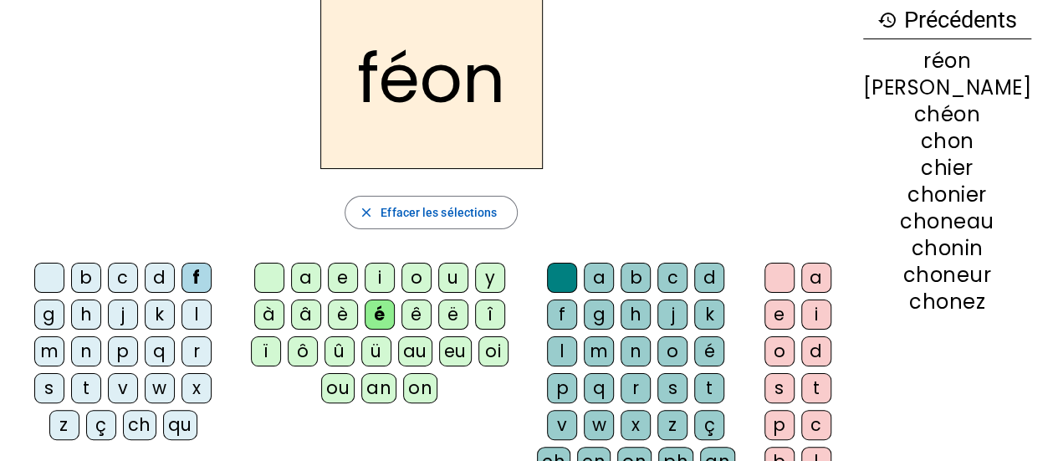
click at [101, 373] on div "t" at bounding box center [86, 388] width 30 height 30
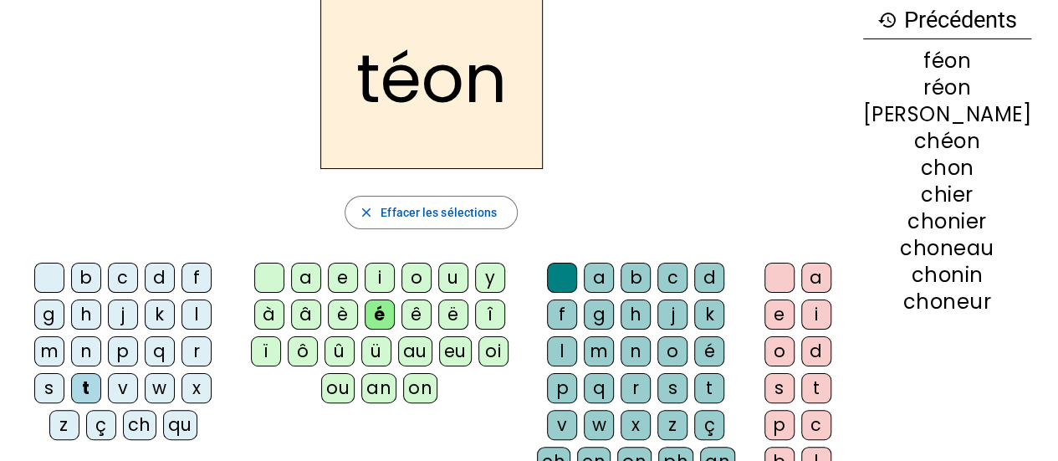
click at [390, 268] on div "i" at bounding box center [380, 278] width 30 height 30
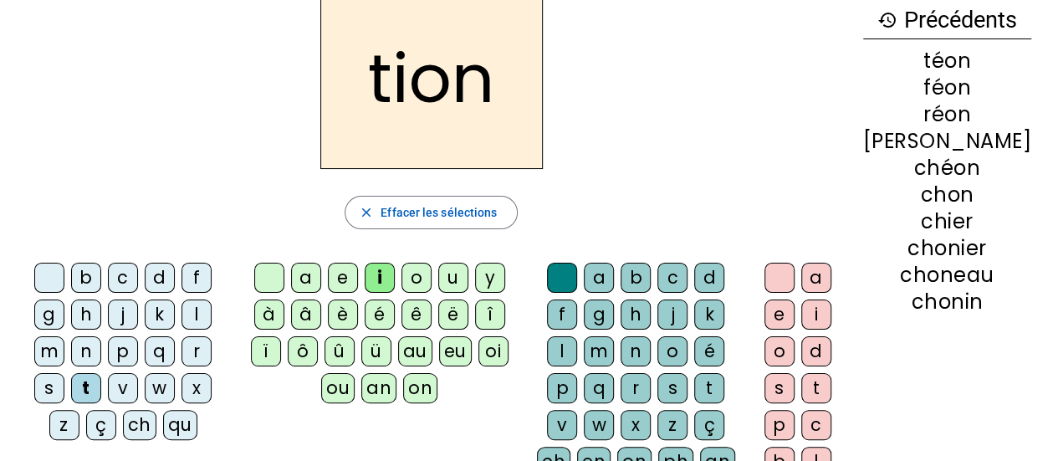
click at [182, 315] on div "l" at bounding box center [197, 314] width 30 height 30
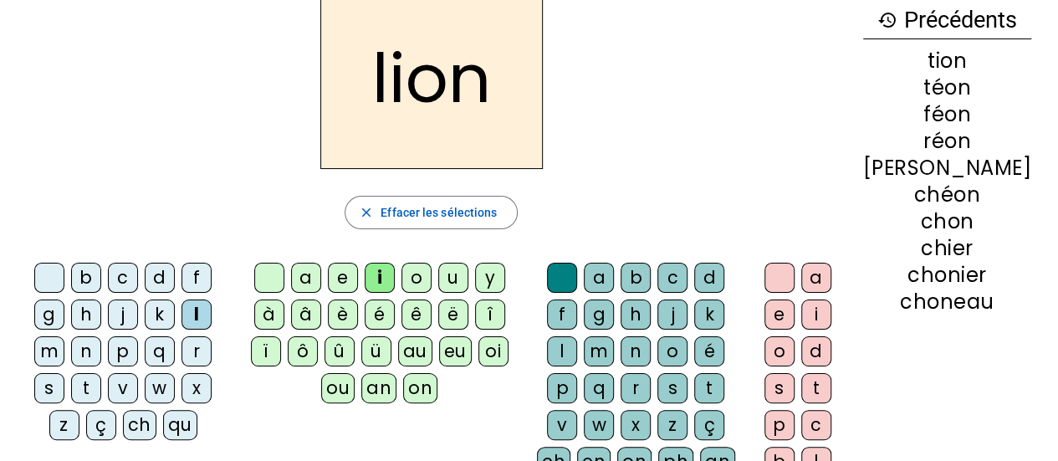
click at [64, 373] on div "s" at bounding box center [49, 388] width 30 height 30
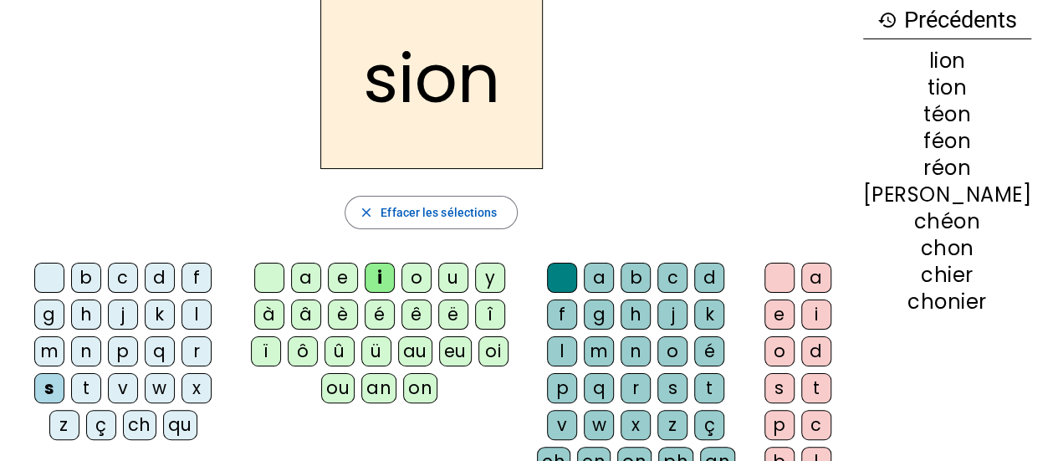
click at [108, 357] on div "p" at bounding box center [123, 351] width 30 height 30
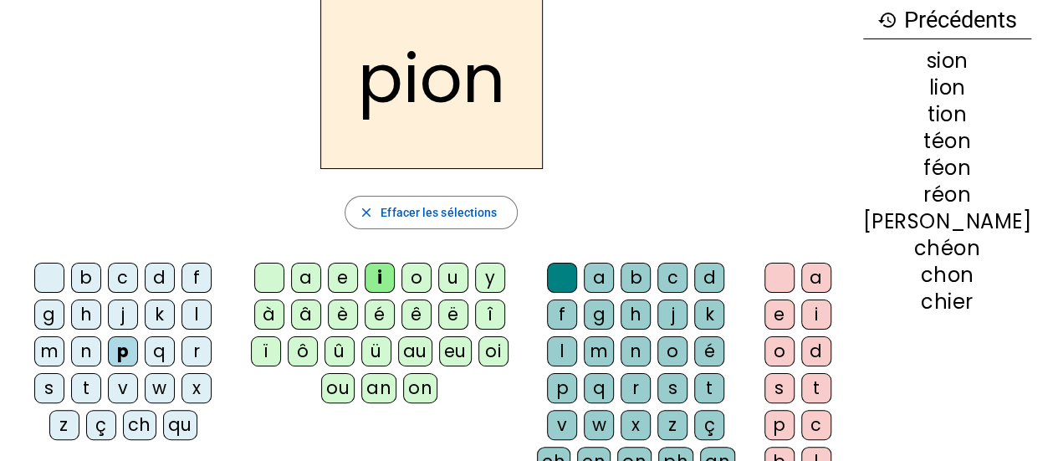
click at [71, 275] on div "b" at bounding box center [86, 278] width 30 height 30
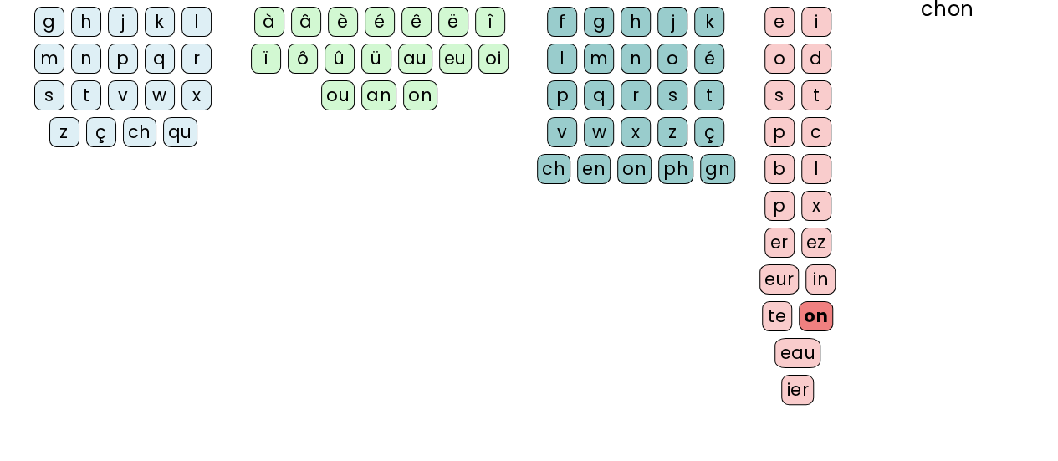
scroll to position [379, 0]
click at [821, 346] on div "eau" at bounding box center [798, 352] width 46 height 30
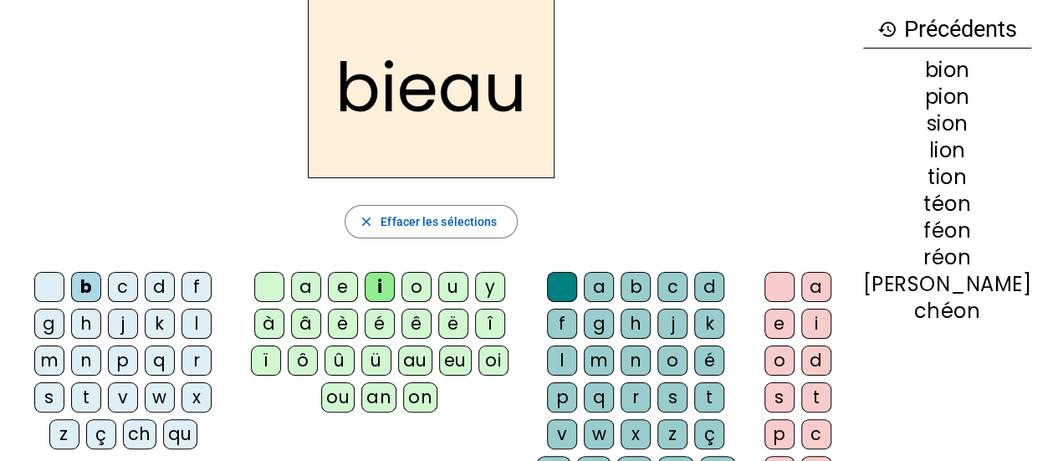
scroll to position [75, 0]
click at [674, 282] on div "c" at bounding box center [673, 288] width 30 height 30
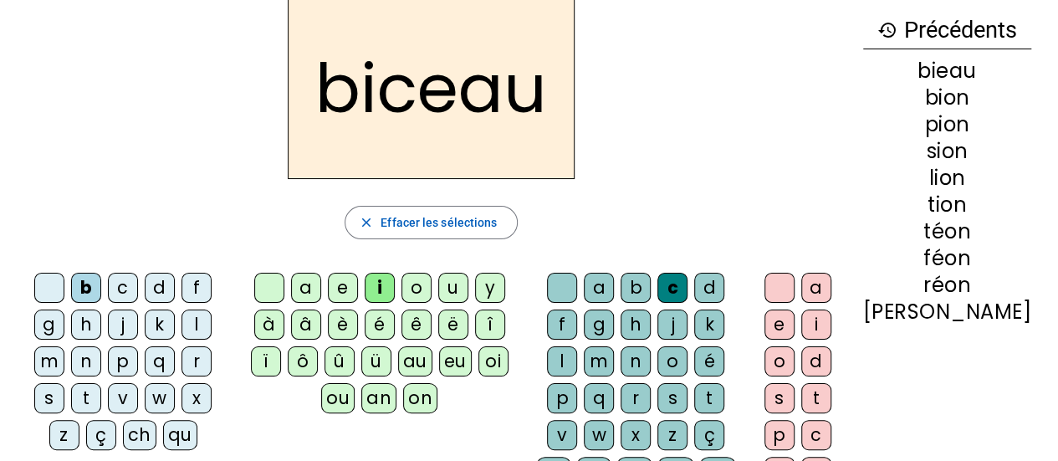
click at [614, 346] on div "m" at bounding box center [599, 361] width 30 height 30
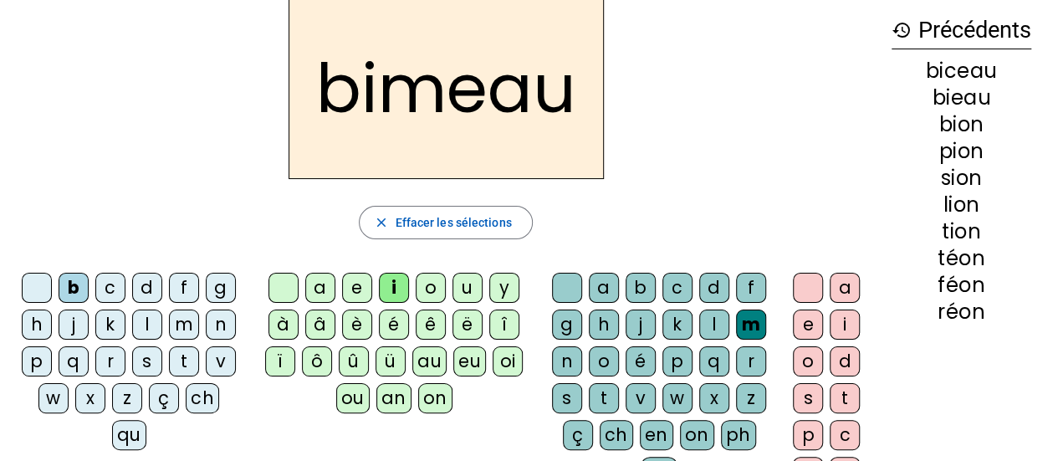
click at [564, 357] on div "n" at bounding box center [567, 361] width 30 height 30
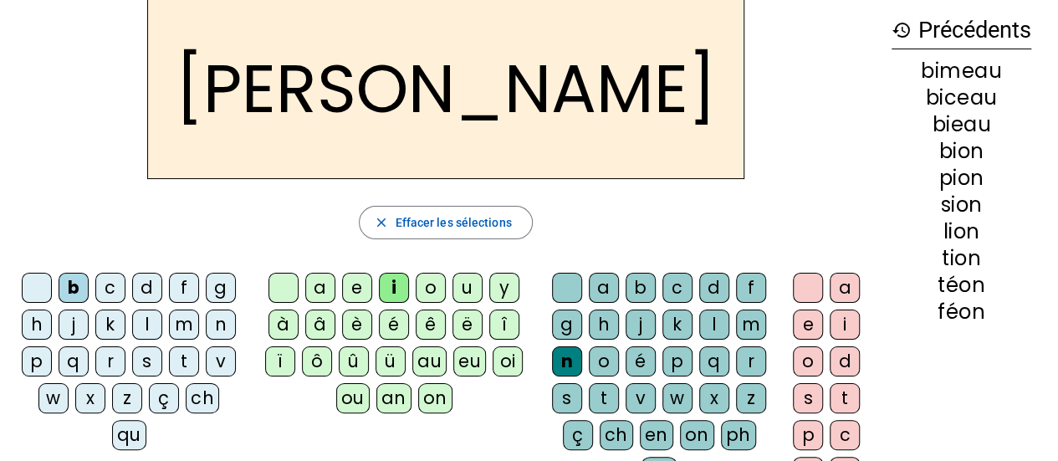
click at [714, 291] on div "d" at bounding box center [714, 288] width 30 height 30
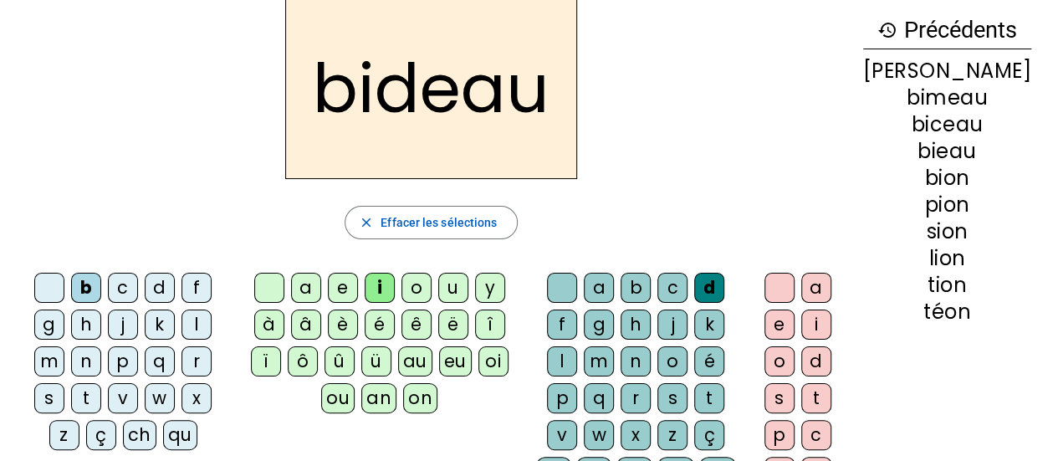
click at [577, 383] on div "p" at bounding box center [562, 398] width 30 height 30
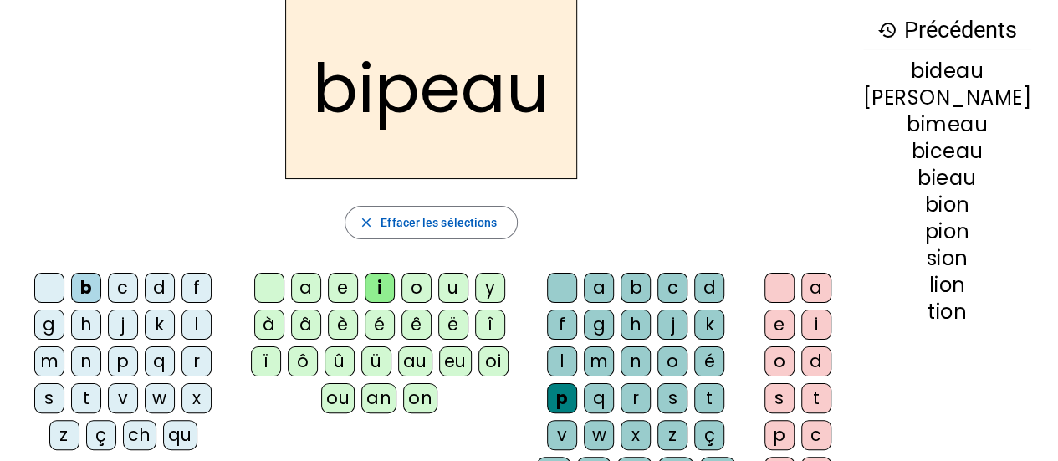
click at [694, 397] on div "t" at bounding box center [709, 398] width 30 height 30
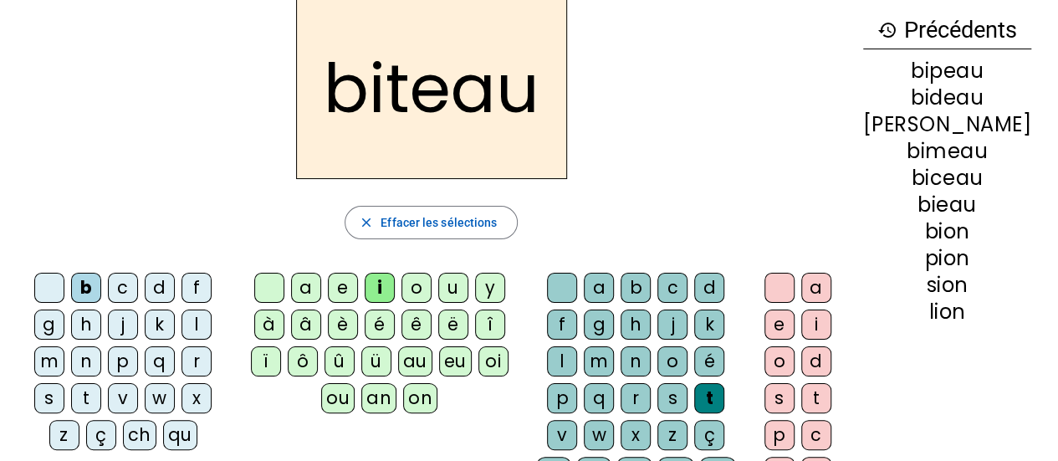
click at [138, 383] on div "v" at bounding box center [123, 398] width 30 height 30
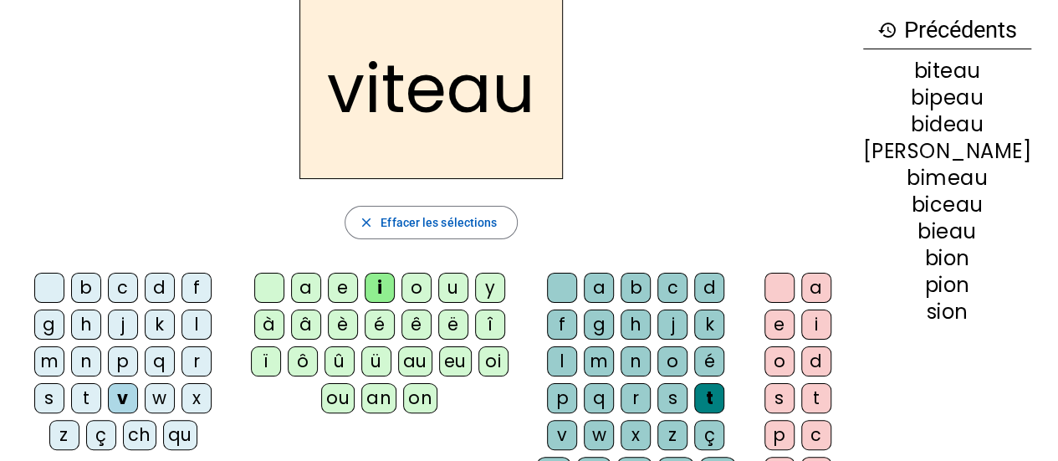
click at [182, 356] on div "r" at bounding box center [197, 361] width 30 height 30
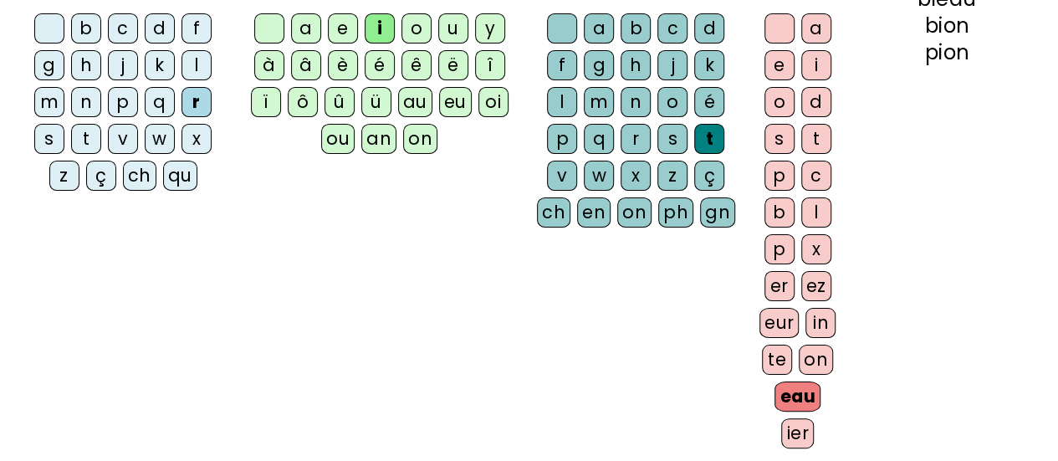
scroll to position [336, 0]
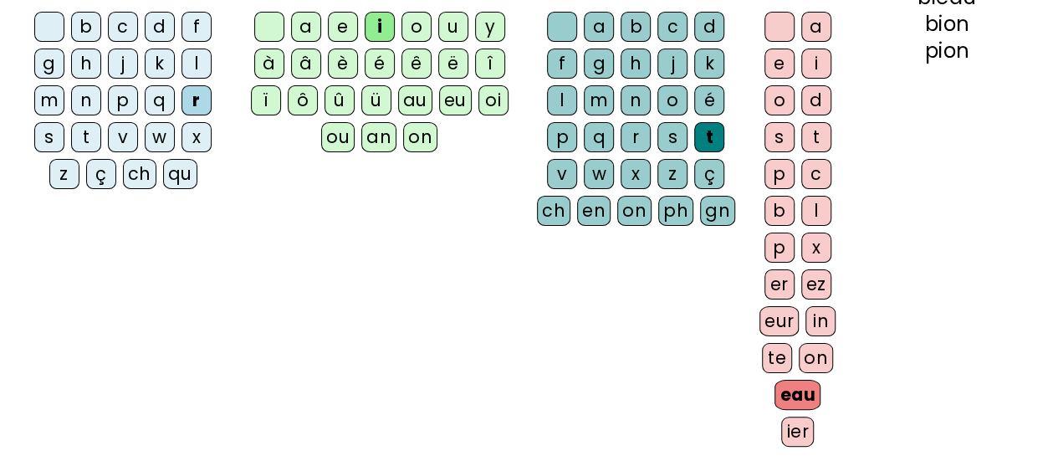
click at [833, 351] on div "on" at bounding box center [816, 358] width 34 height 30
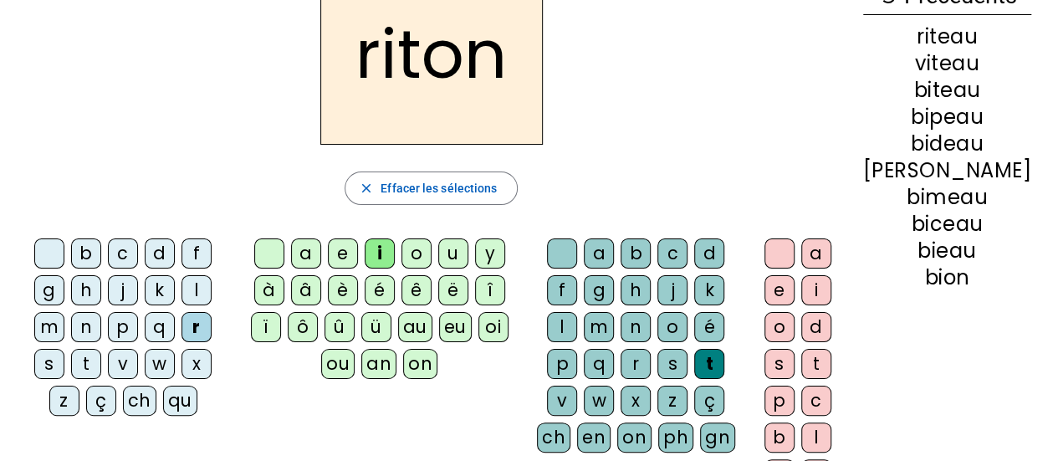
scroll to position [109, 0]
click at [110, 251] on div "c" at bounding box center [123, 254] width 30 height 30
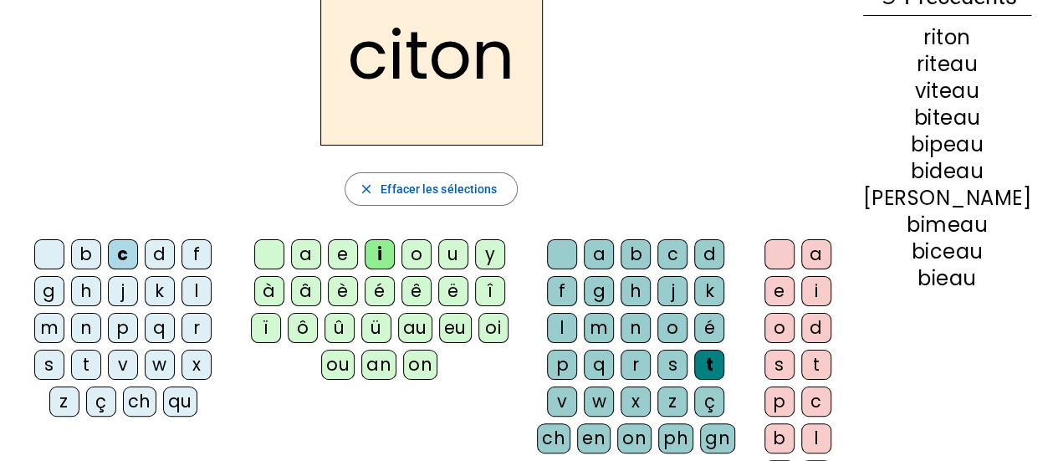
click at [108, 330] on div "p" at bounding box center [123, 328] width 30 height 30
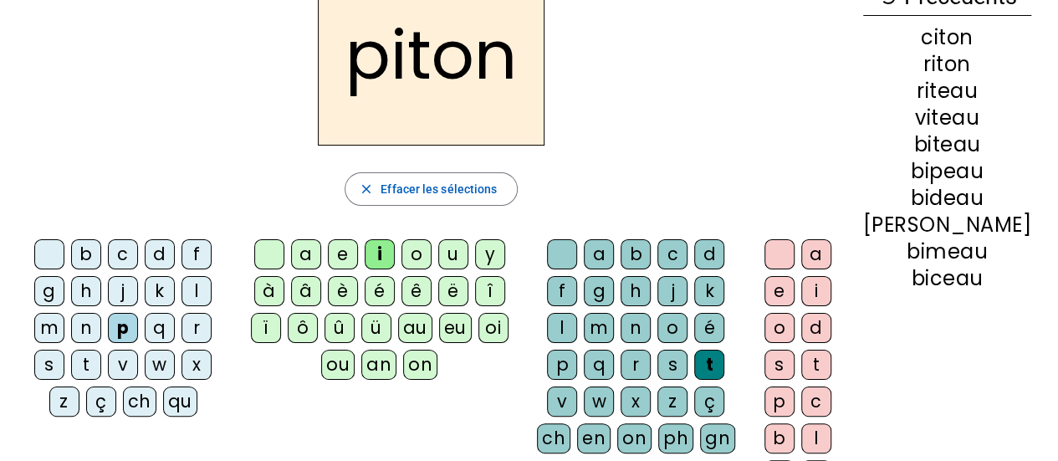
click at [64, 313] on div "m" at bounding box center [49, 328] width 30 height 30
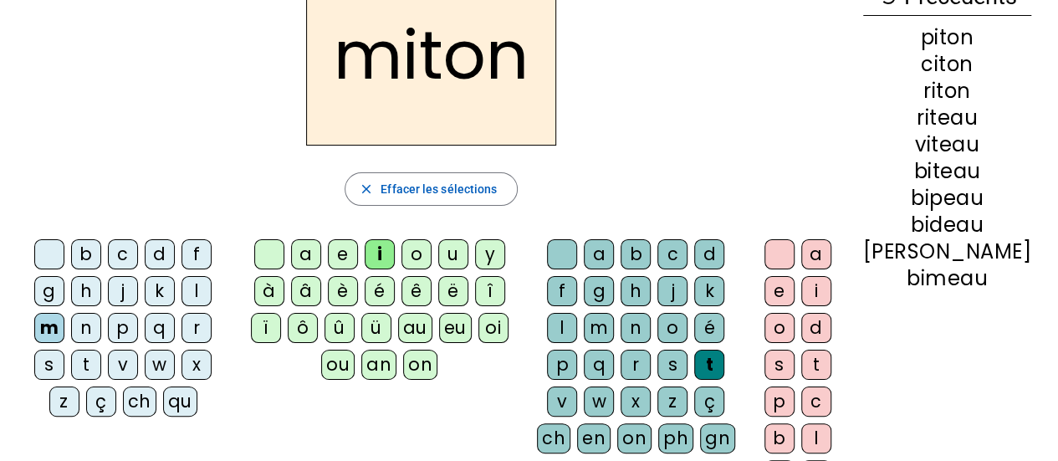
click at [156, 387] on div "ch" at bounding box center [139, 402] width 33 height 30
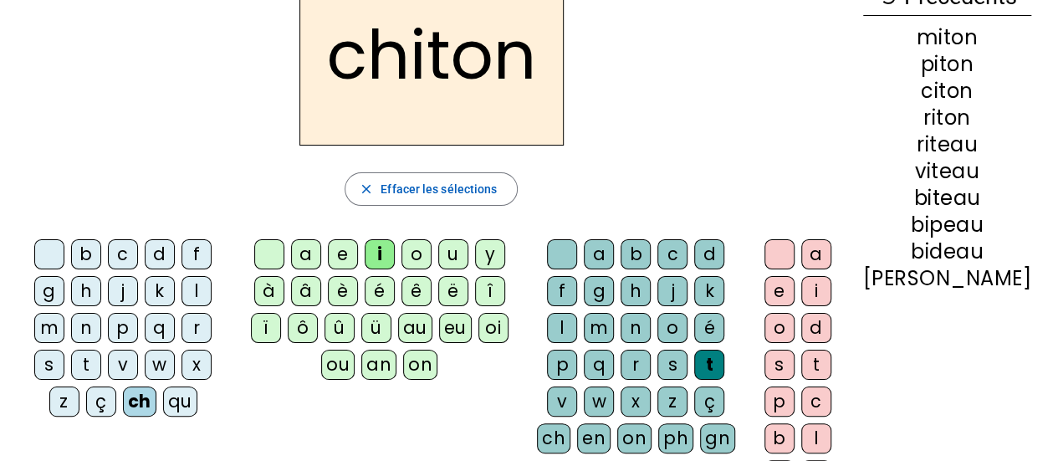
click at [79, 387] on div "z" at bounding box center [64, 402] width 30 height 30
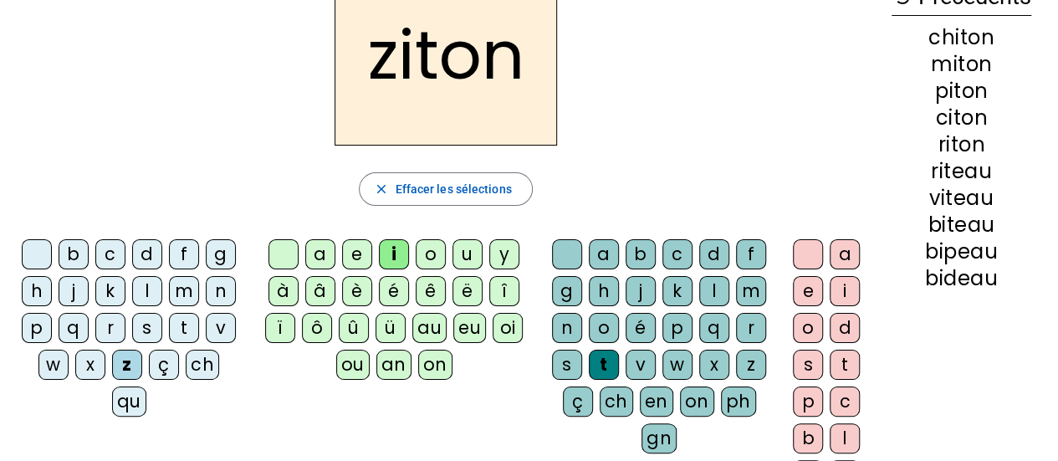
click at [224, 294] on div "n" at bounding box center [221, 291] width 30 height 30
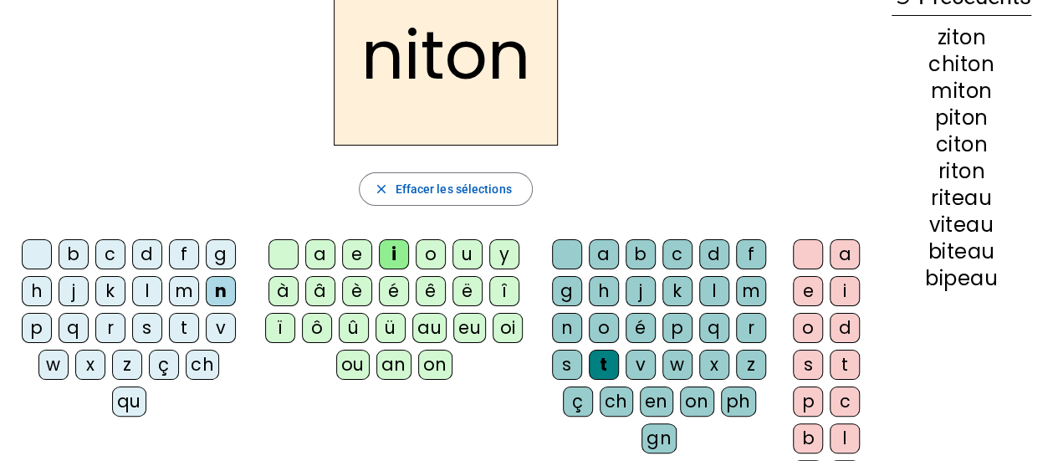
click at [184, 255] on div "f" at bounding box center [184, 254] width 30 height 30
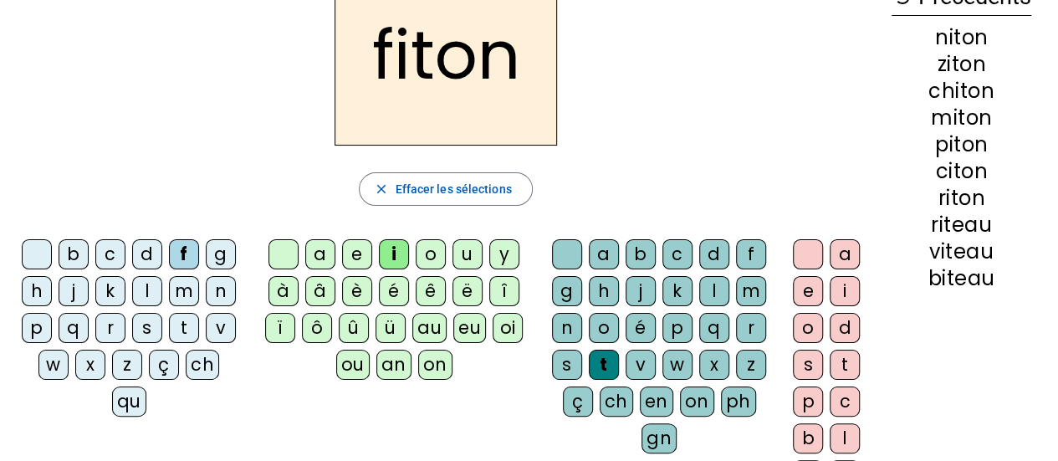
click at [186, 294] on div "m" at bounding box center [184, 291] width 30 height 30
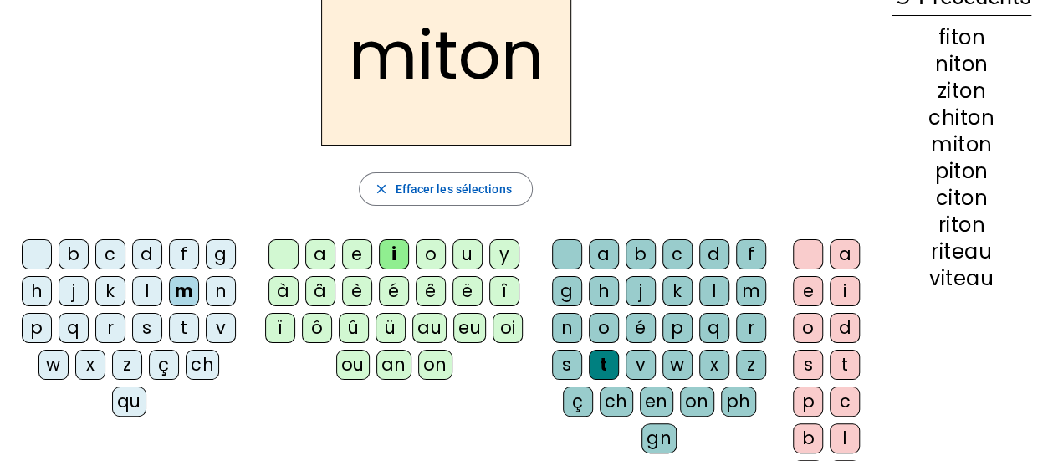
click at [75, 252] on div "b" at bounding box center [74, 254] width 30 height 30
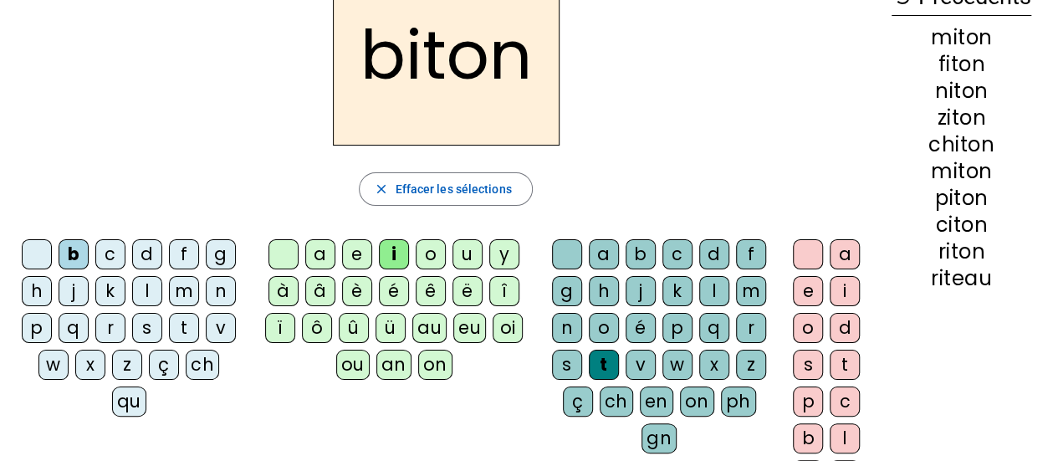
click at [150, 329] on div "s" at bounding box center [147, 328] width 30 height 30
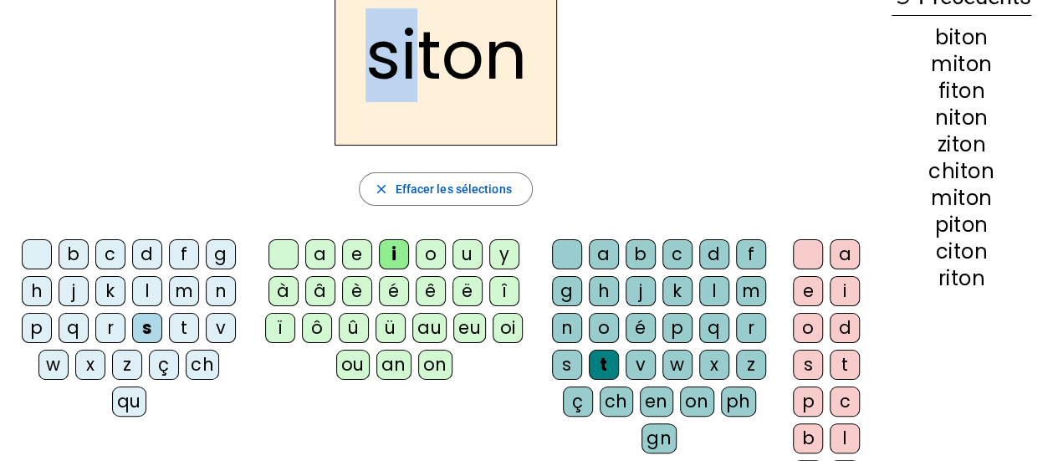
drag, startPoint x: 360, startPoint y: 67, endPoint x: 427, endPoint y: 70, distance: 67.0
click at [427, 70] on h2 "siton" at bounding box center [446, 55] width 223 height 181
click at [245, 72] on div "siton" at bounding box center [445, 55] width 865 height 181
click at [141, 253] on div "d" at bounding box center [147, 254] width 30 height 30
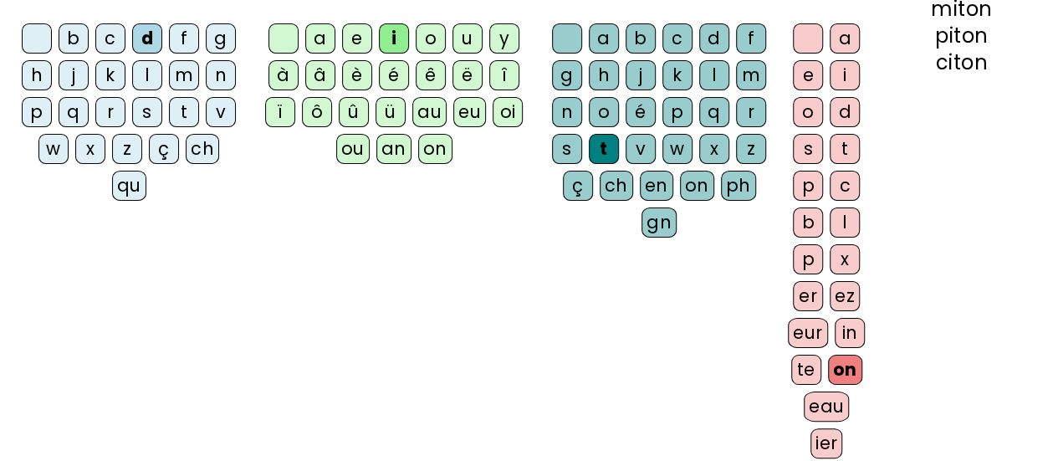
scroll to position [328, 0]
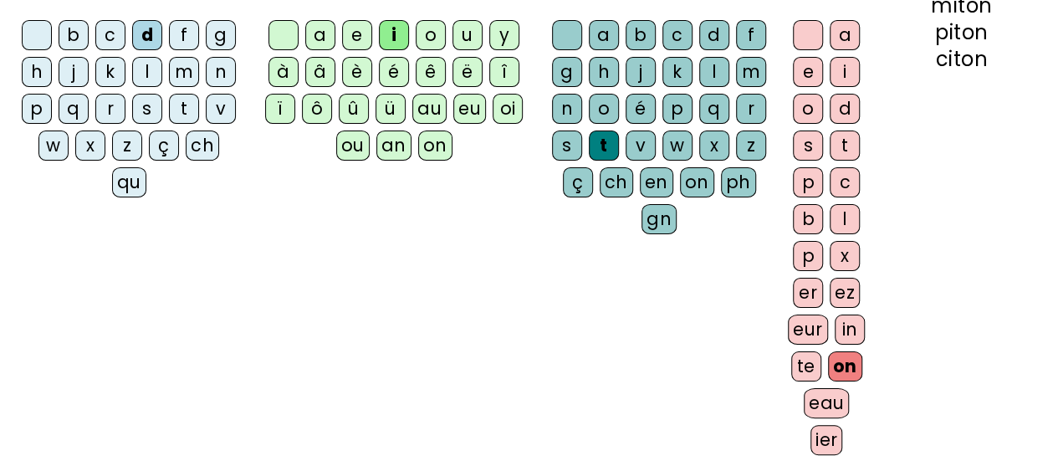
click at [825, 435] on div "ier" at bounding box center [827, 440] width 33 height 30
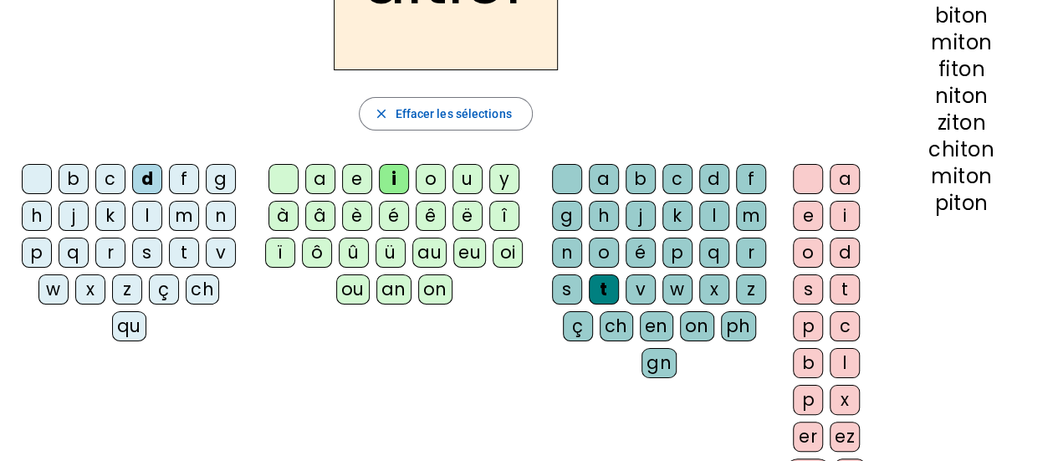
scroll to position [110, 0]
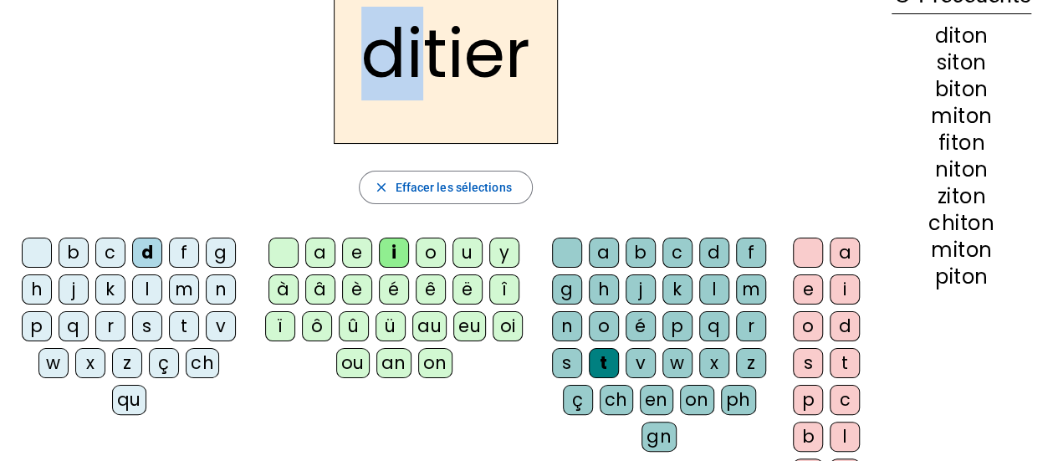
drag, startPoint x: 373, startPoint y: 73, endPoint x: 418, endPoint y: 68, distance: 45.5
click at [418, 68] on h2 "ditier" at bounding box center [446, 53] width 224 height 181
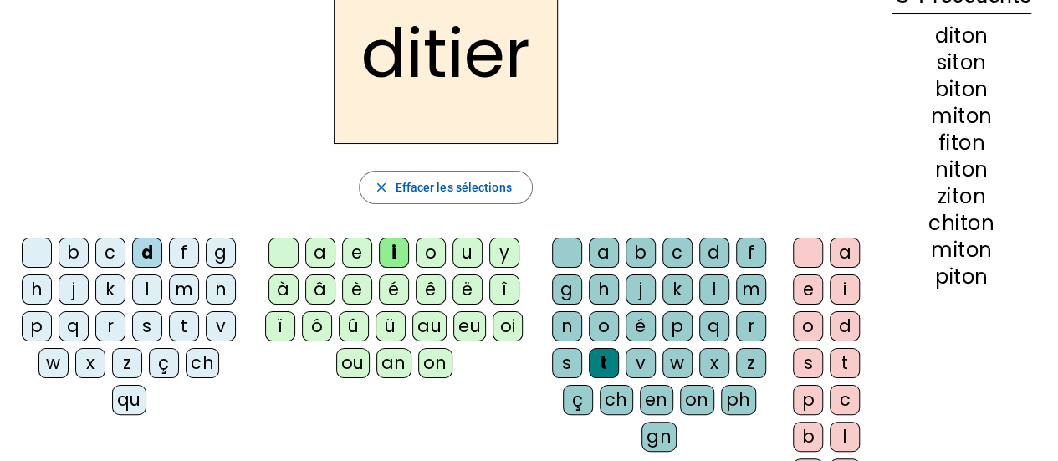
click at [668, 73] on div "ditier" at bounding box center [445, 53] width 865 height 181
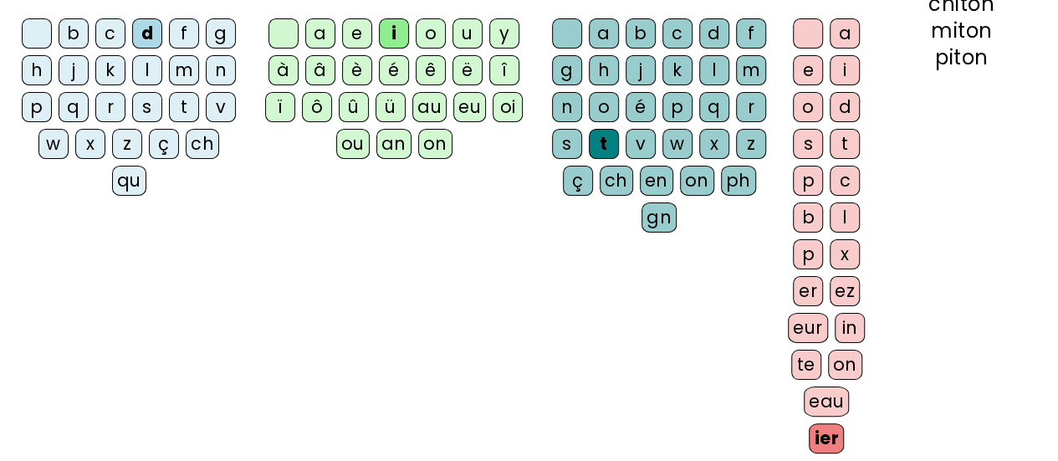
scroll to position [353, 0]
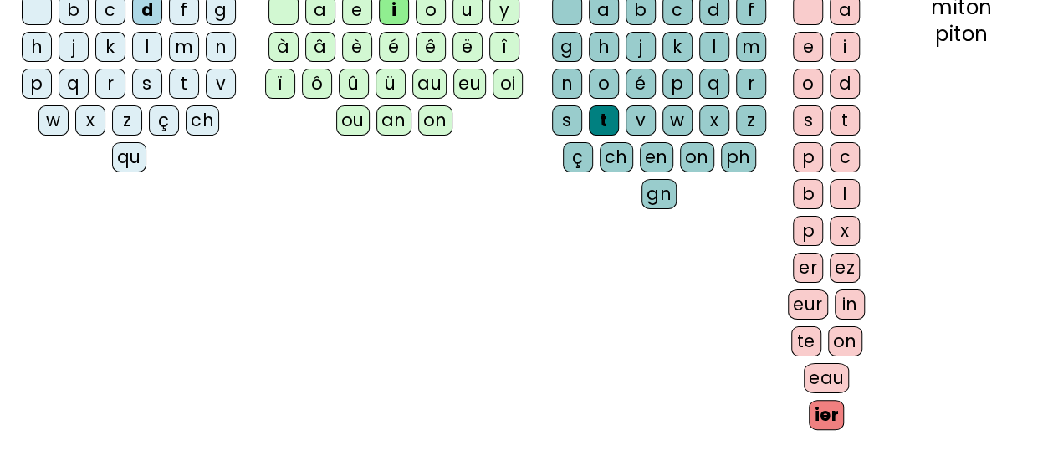
click at [811, 290] on div "eur" at bounding box center [808, 304] width 40 height 30
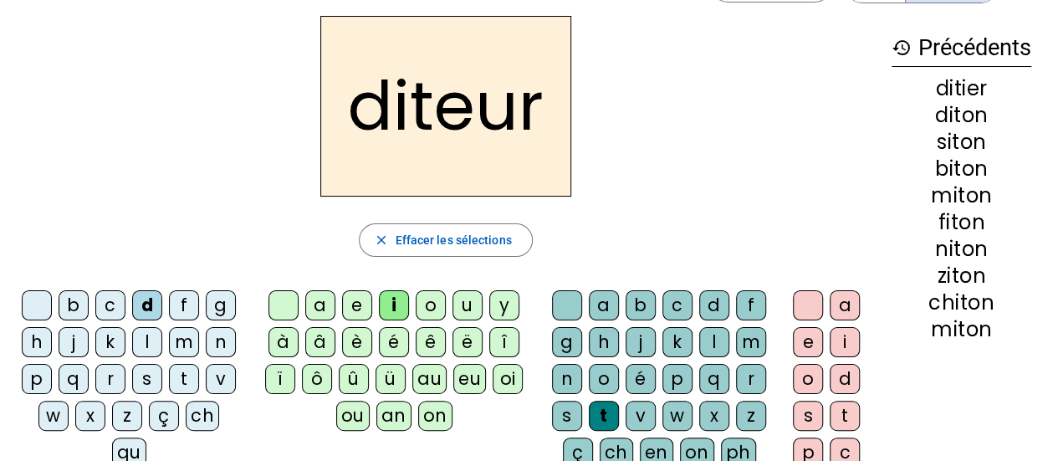
scroll to position [55, 0]
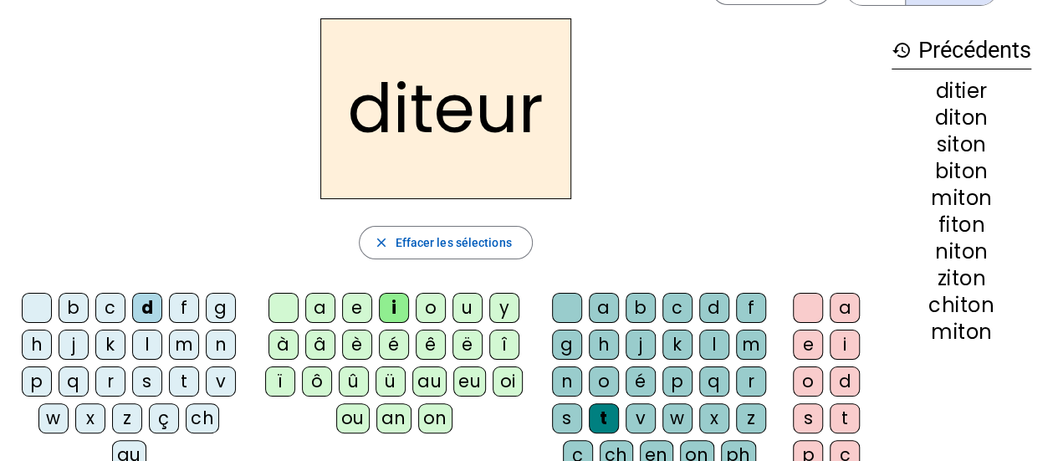
click at [186, 346] on div "m" at bounding box center [184, 345] width 30 height 30
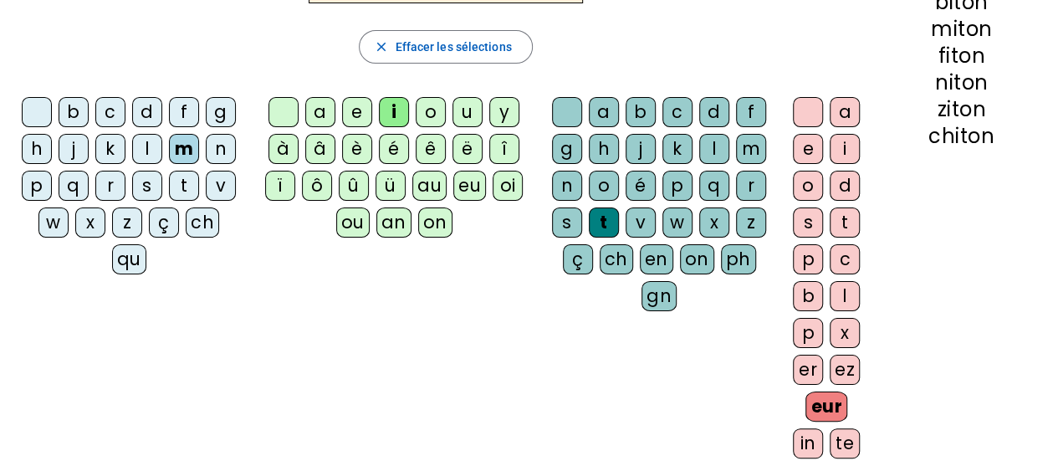
scroll to position [280, 0]
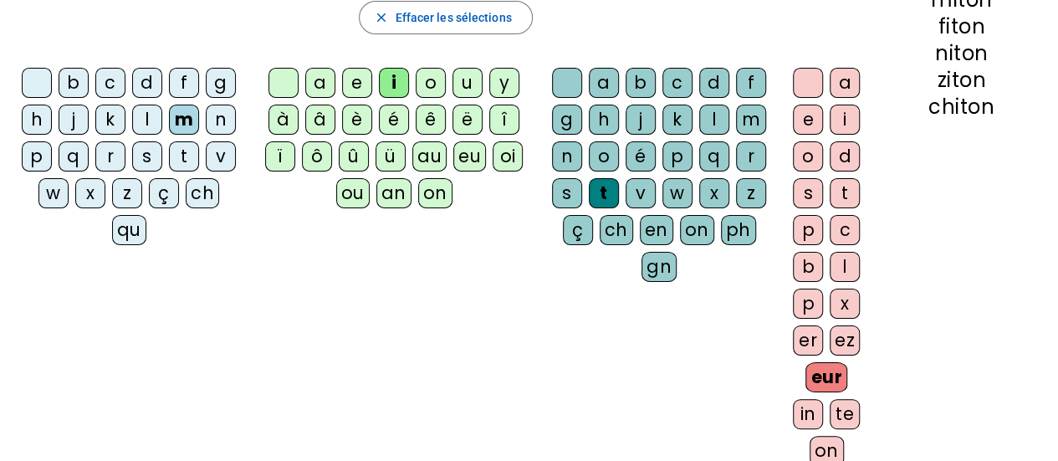
click at [614, 235] on div "ch" at bounding box center [616, 230] width 33 height 30
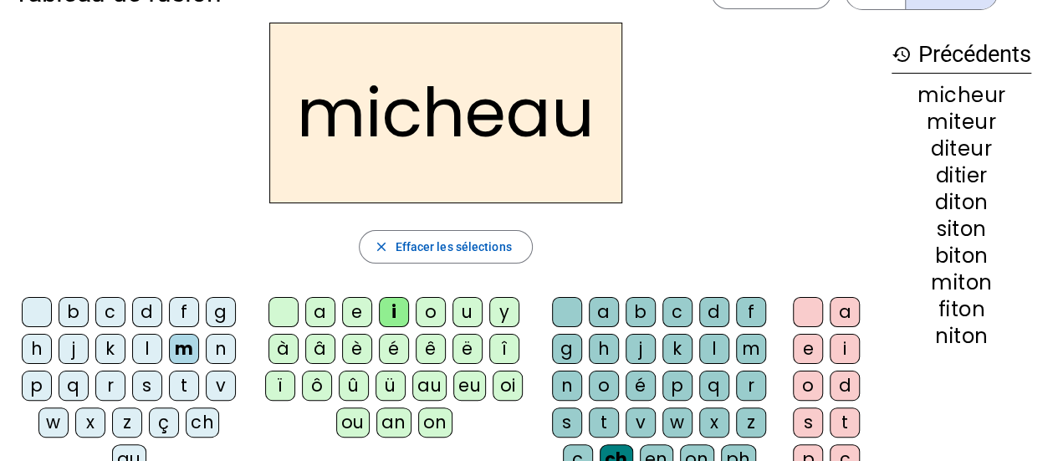
scroll to position [50, 0]
click at [432, 422] on div "on" at bounding box center [435, 423] width 34 height 30
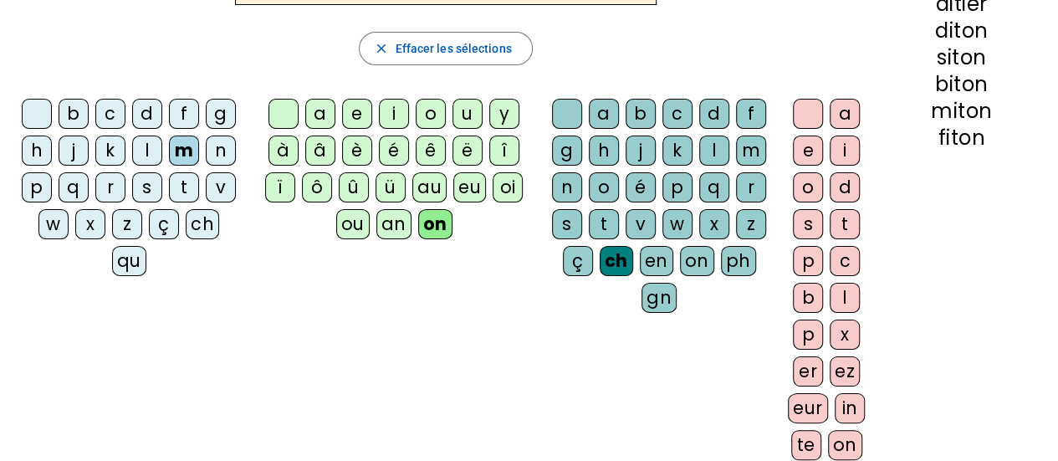
scroll to position [253, 0]
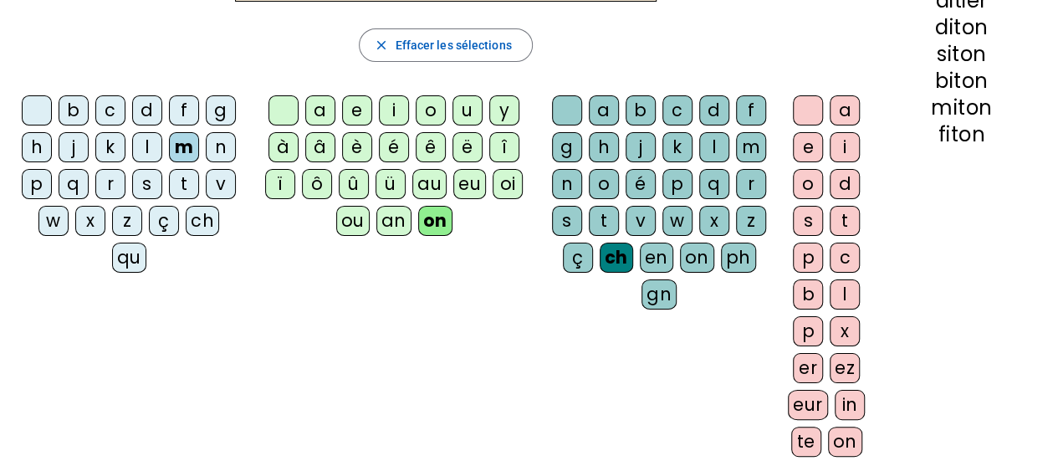
click at [809, 112] on div at bounding box center [808, 110] width 30 height 30
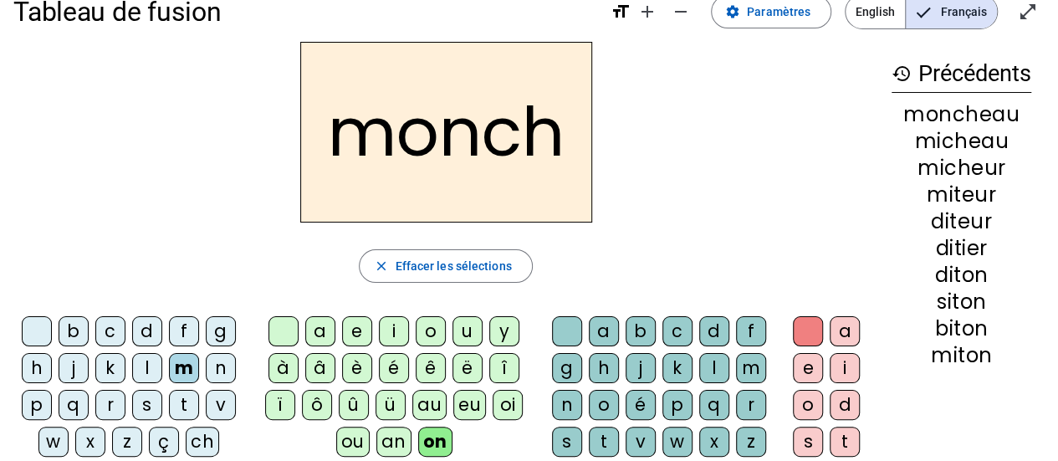
scroll to position [45, 0]
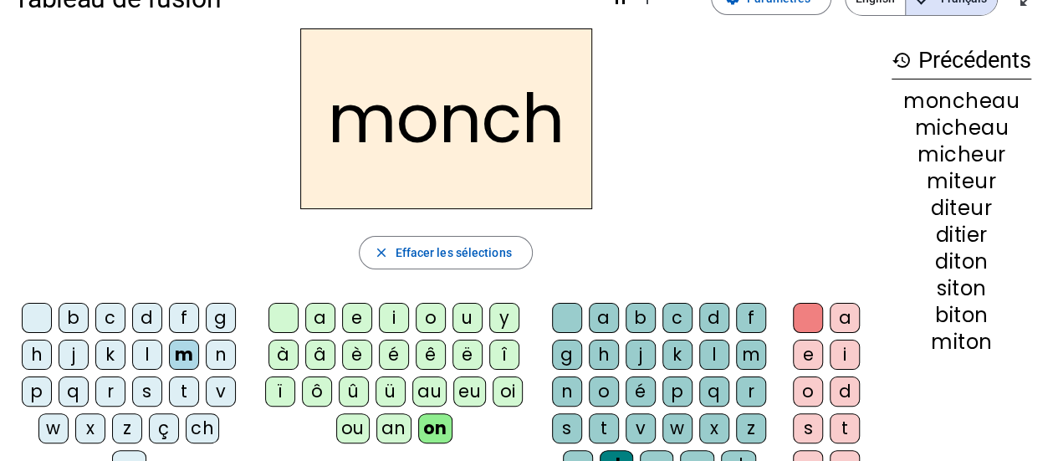
click at [147, 325] on div "d" at bounding box center [147, 318] width 30 height 30
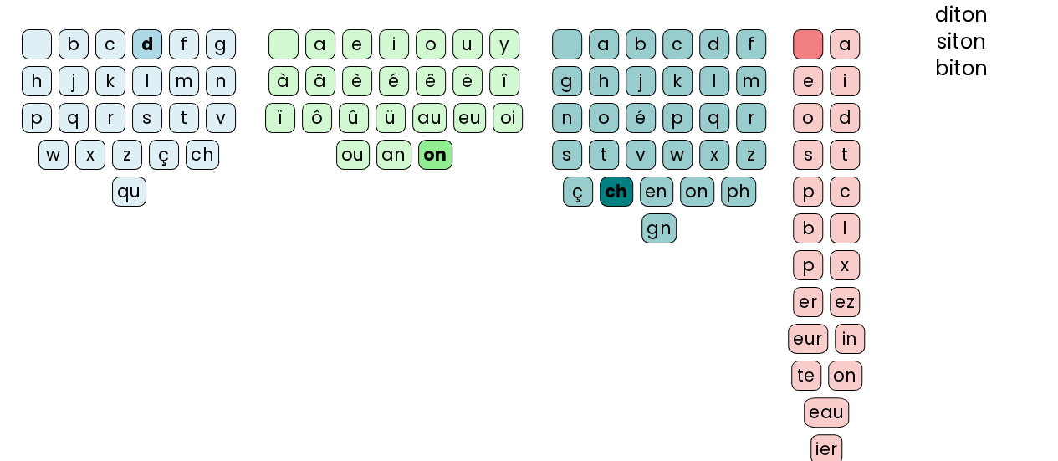
scroll to position [320, 0]
click at [201, 151] on div "ch" at bounding box center [202, 154] width 33 height 30
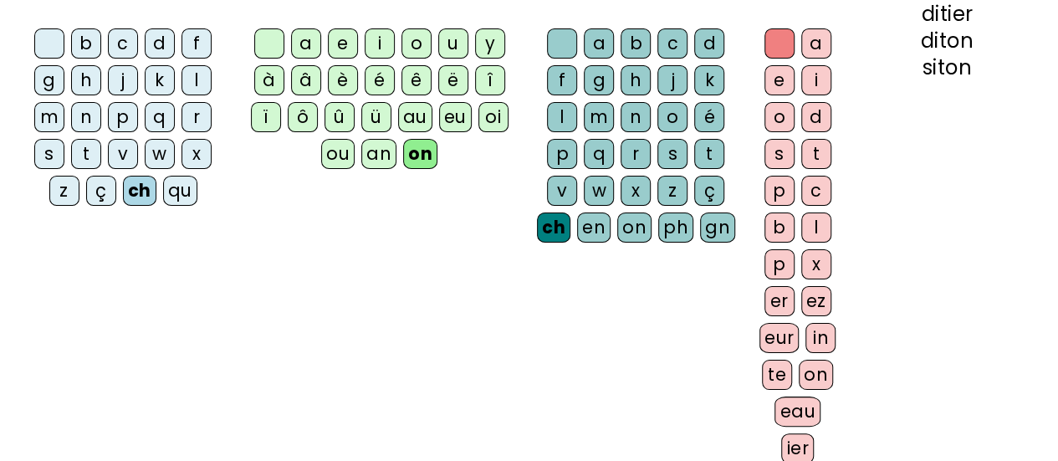
click at [800, 338] on div "eur" at bounding box center [780, 338] width 40 height 30
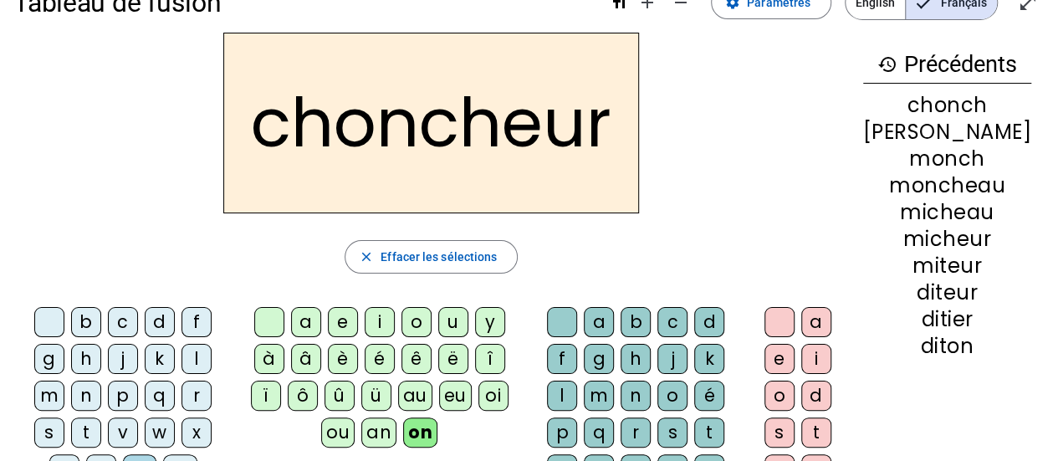
scroll to position [0, 0]
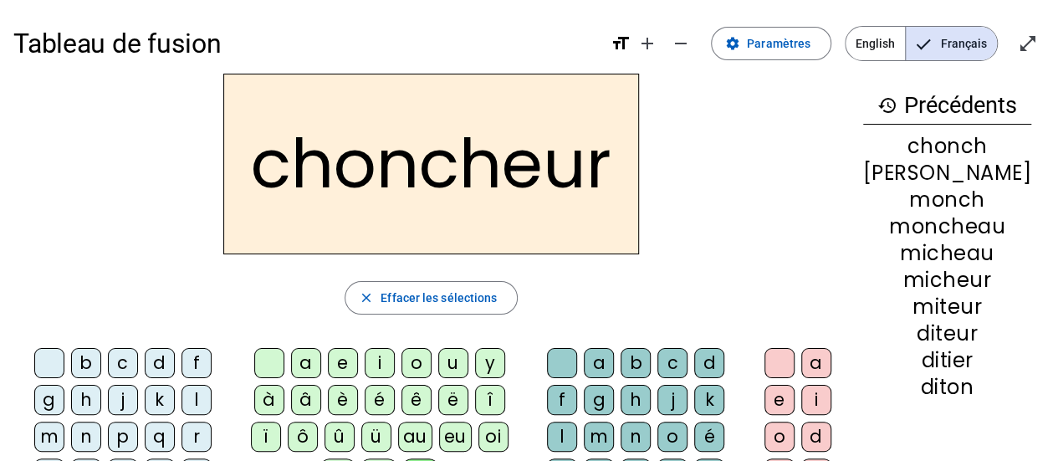
click at [64, 422] on div "m" at bounding box center [49, 437] width 30 height 30
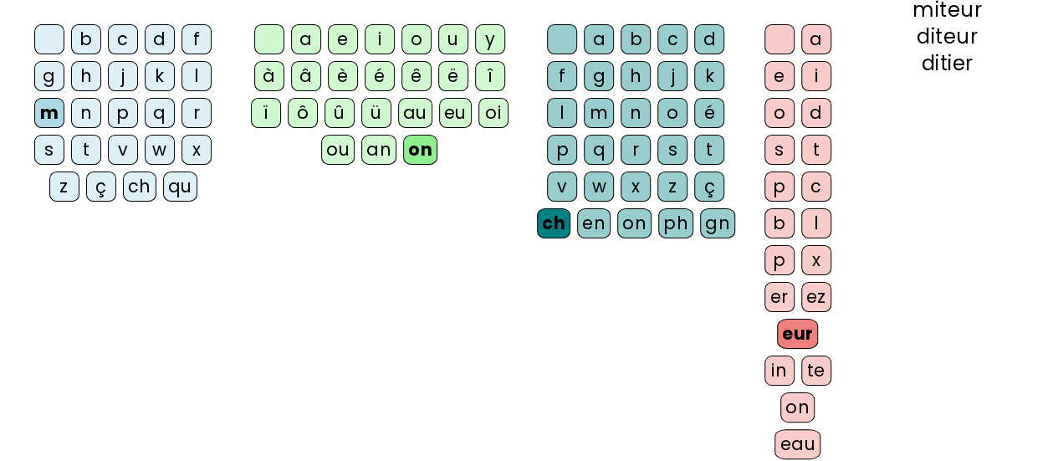
scroll to position [325, 0]
click at [795, 286] on div "er" at bounding box center [780, 296] width 30 height 30
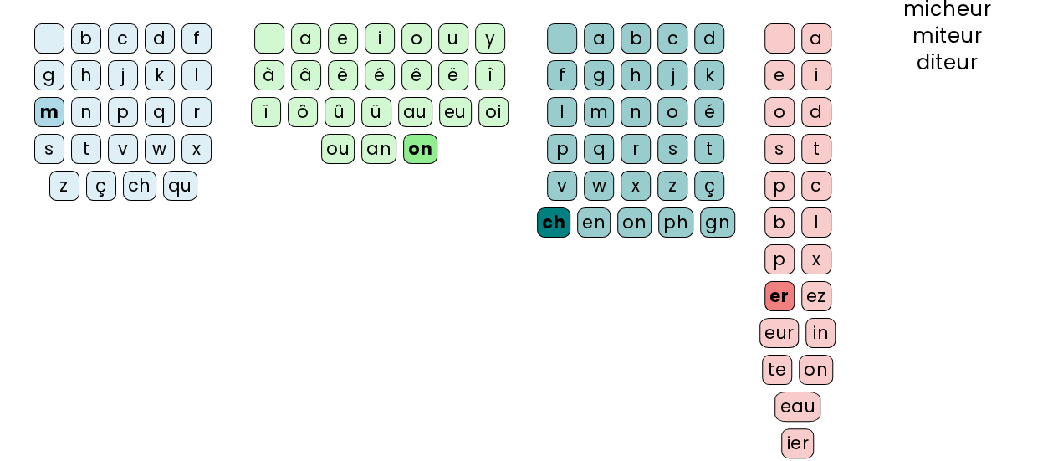
click at [652, 207] on div "on" at bounding box center [634, 222] width 34 height 30
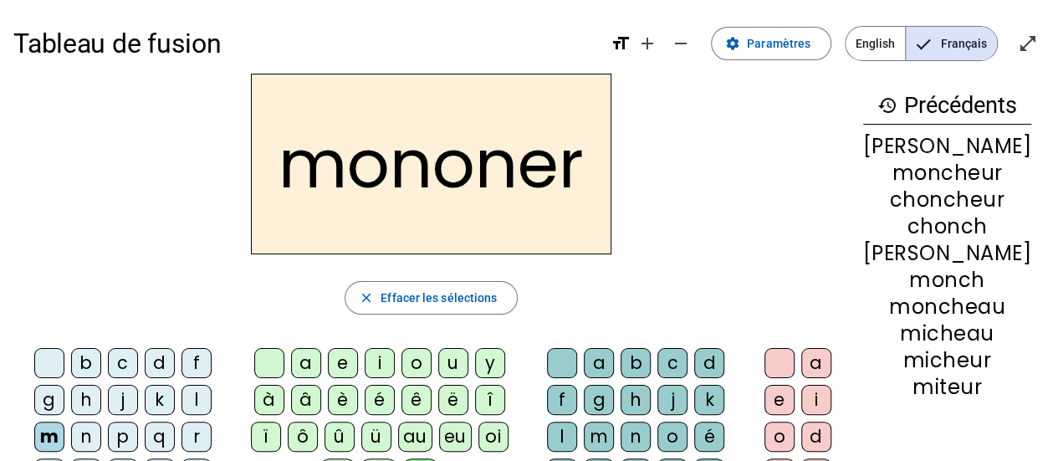
scroll to position [0, 0]
click at [108, 399] on div "j" at bounding box center [123, 400] width 30 height 30
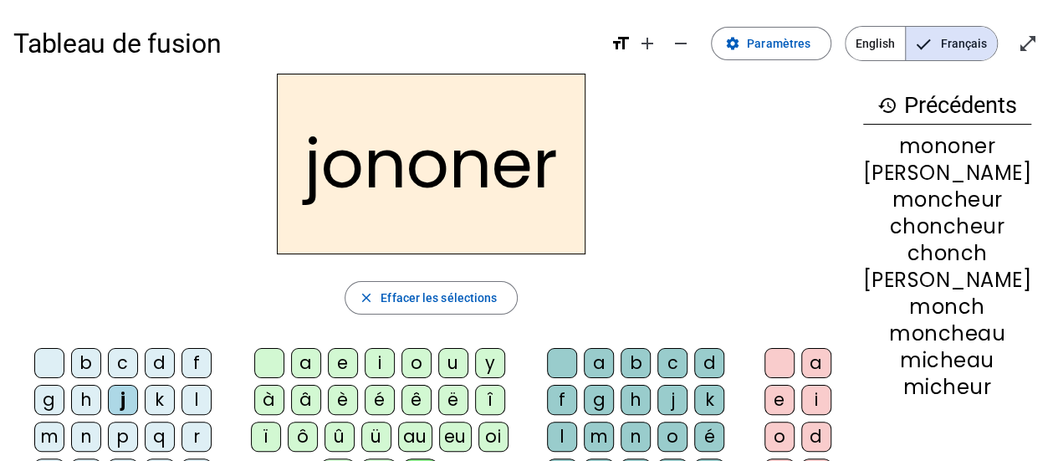
click at [358, 392] on div "è" at bounding box center [343, 400] width 30 height 30
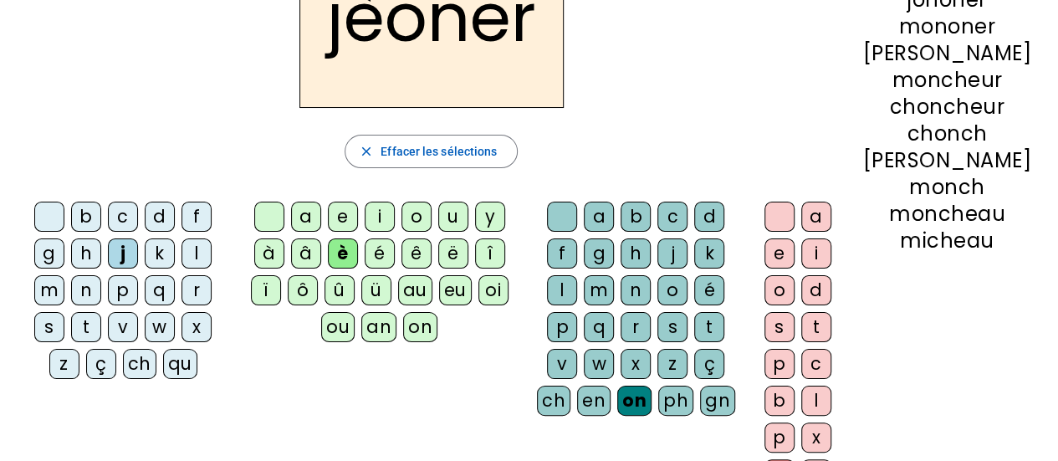
scroll to position [146, 0]
click at [392, 245] on div "é" at bounding box center [380, 254] width 30 height 30
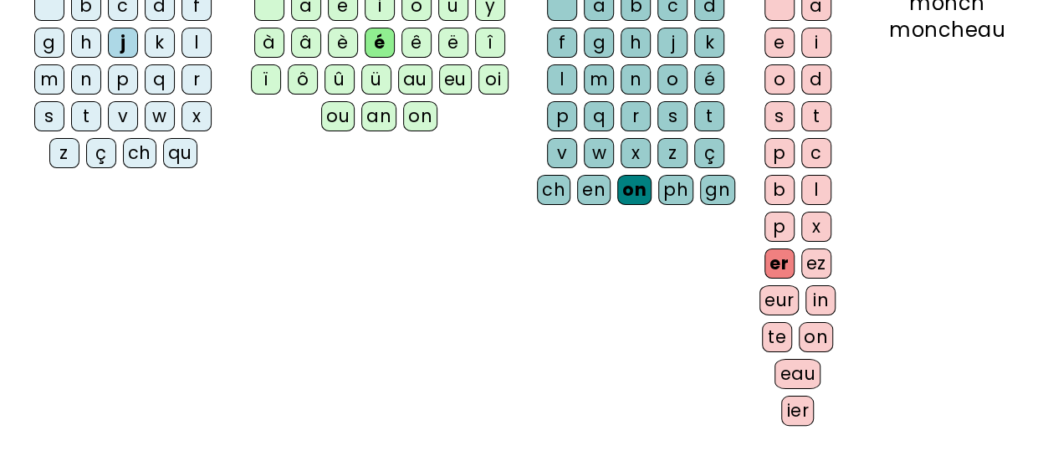
scroll to position [363, 0]
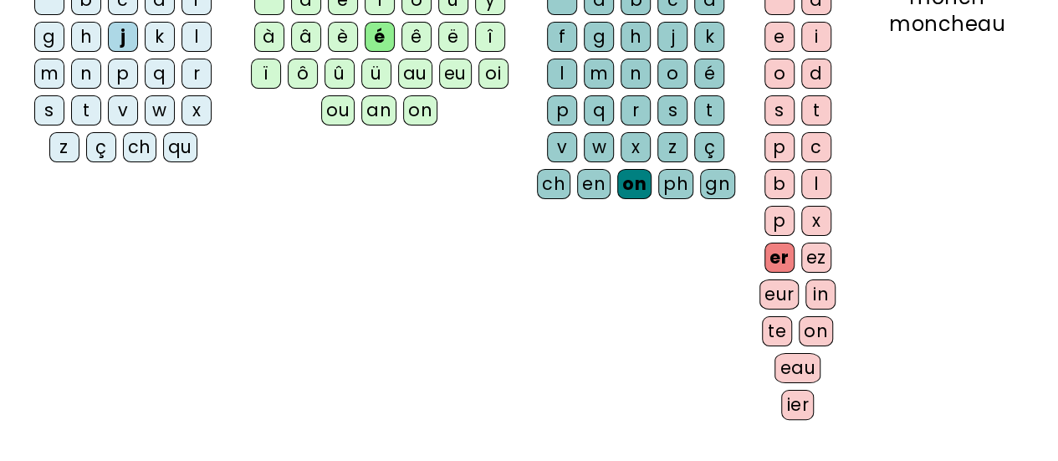
click at [800, 292] on div "eur" at bounding box center [780, 294] width 40 height 30
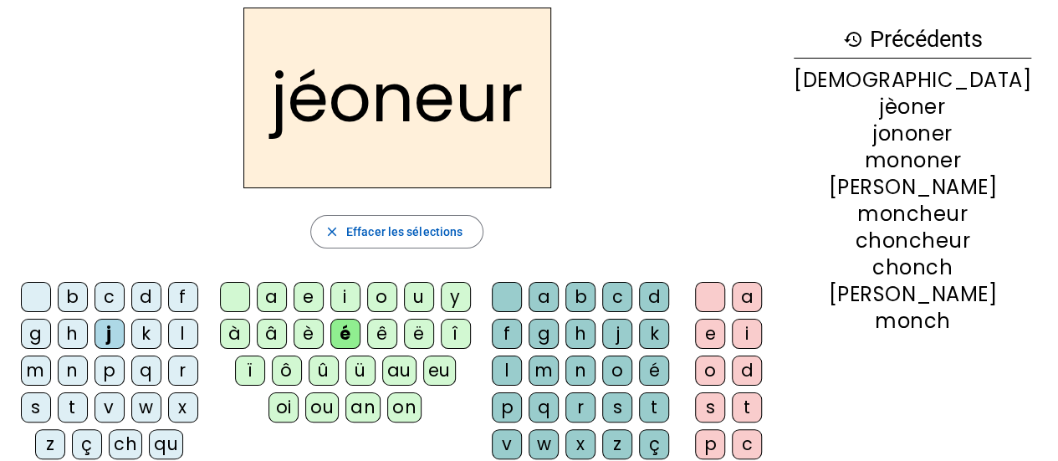
scroll to position [64, 0]
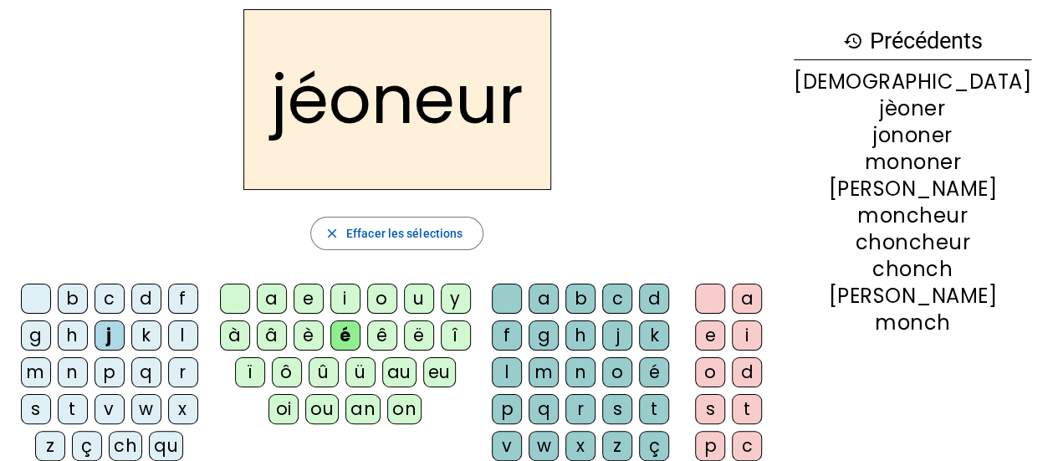
click at [51, 394] on div "s" at bounding box center [36, 409] width 30 height 30
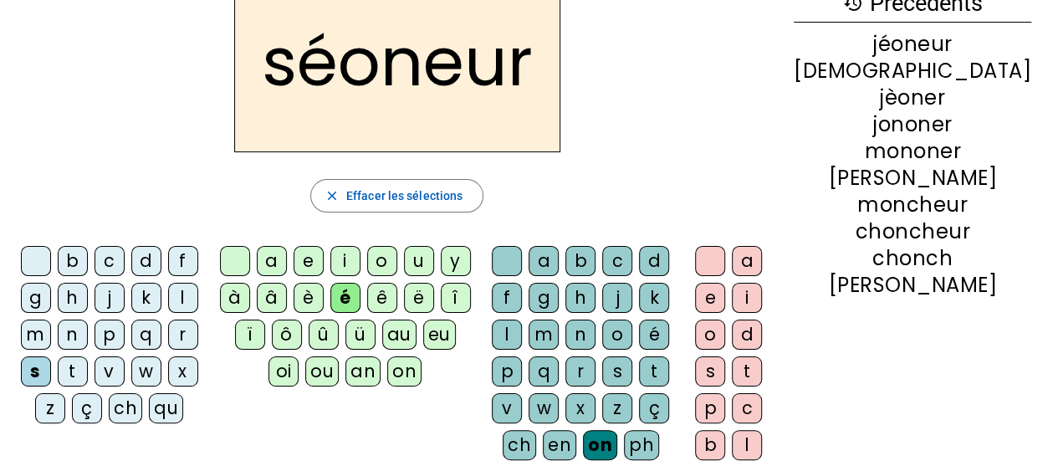
scroll to position [105, 0]
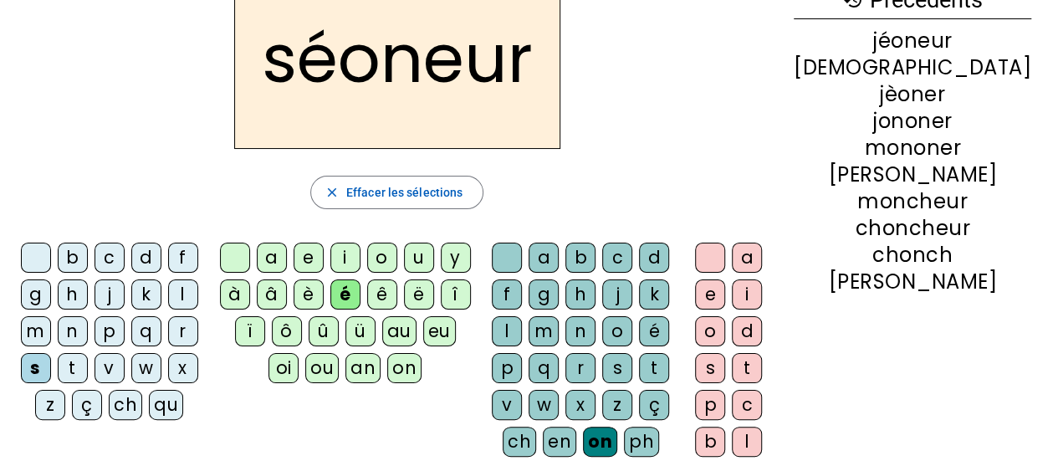
click at [361, 289] on div "é" at bounding box center [345, 294] width 30 height 30
click at [422, 364] on div "on" at bounding box center [404, 368] width 34 height 30
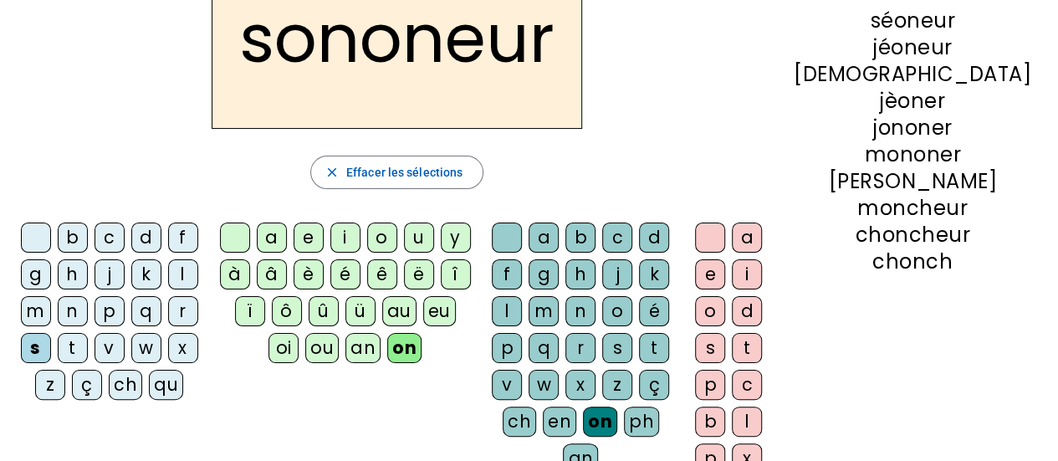
scroll to position [124, 0]
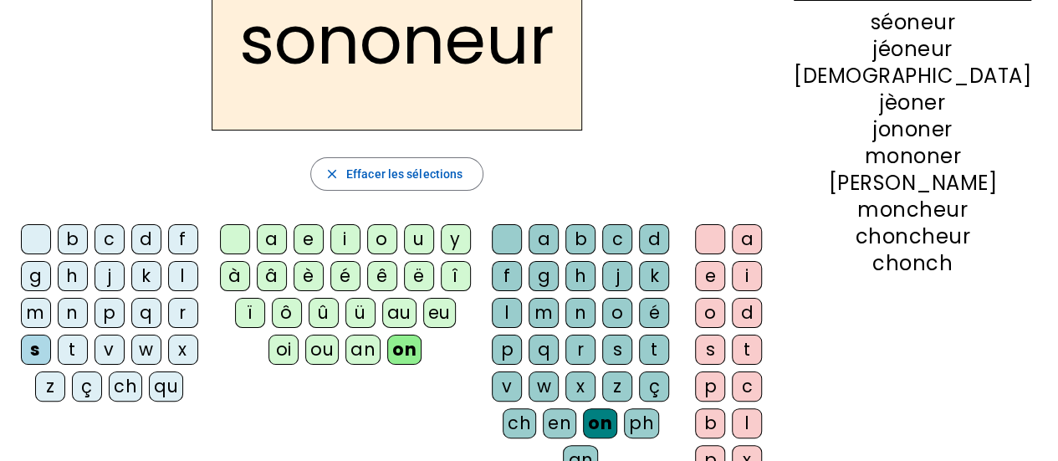
click at [522, 236] on div at bounding box center [507, 239] width 30 height 30
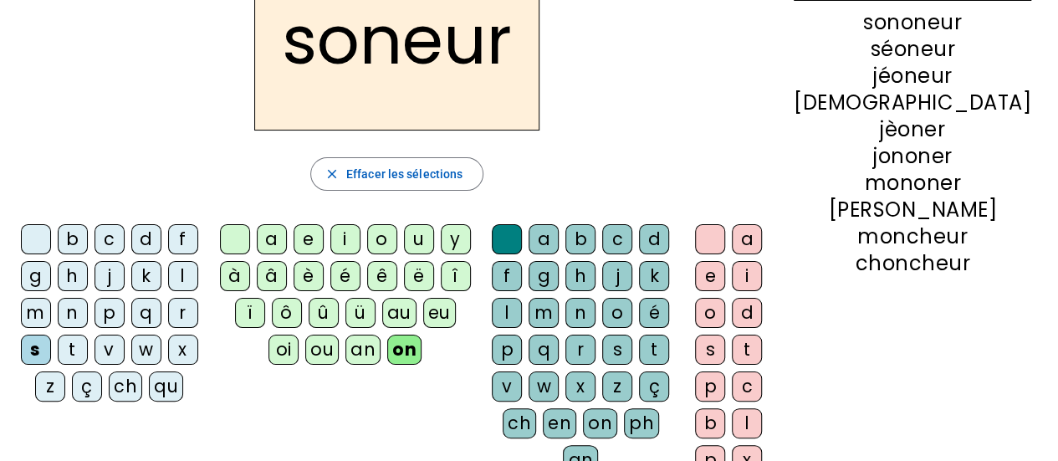
click at [762, 266] on div "i" at bounding box center [747, 276] width 30 height 30
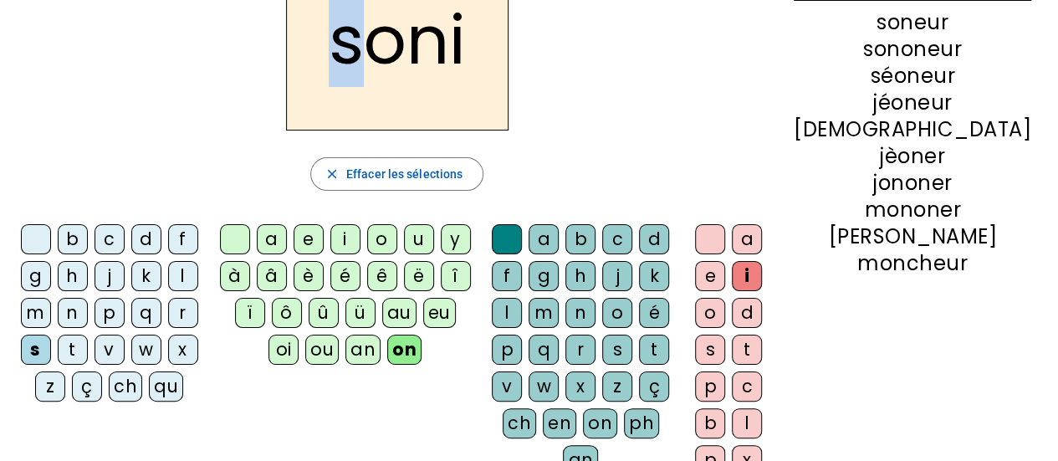
drag, startPoint x: 381, startPoint y: 38, endPoint x: 401, endPoint y: 44, distance: 20.1
click at [401, 44] on h2 "soni" at bounding box center [397, 40] width 223 height 181
click at [417, 92] on h2 "soni" at bounding box center [397, 40] width 223 height 181
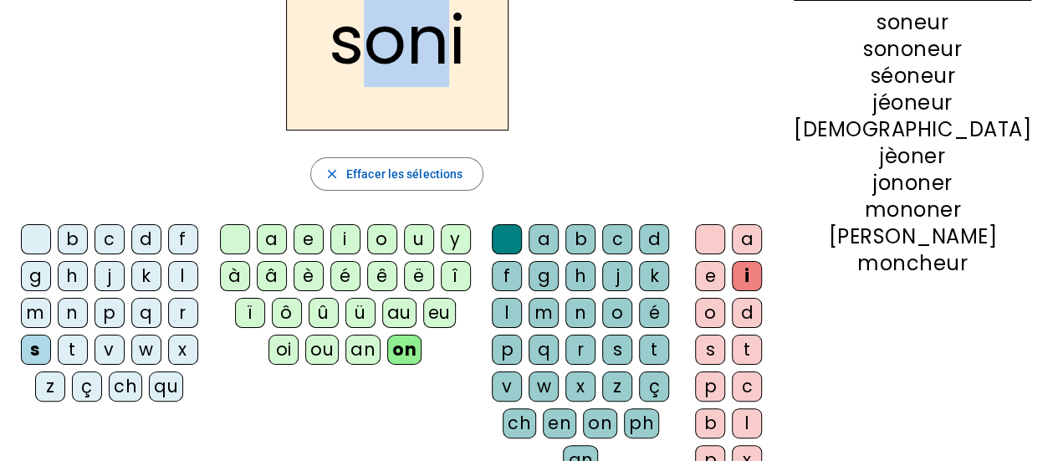
drag, startPoint x: 413, startPoint y: 58, endPoint x: 493, endPoint y: 56, distance: 79.5
click at [493, 56] on h2 "soni" at bounding box center [397, 40] width 223 height 181
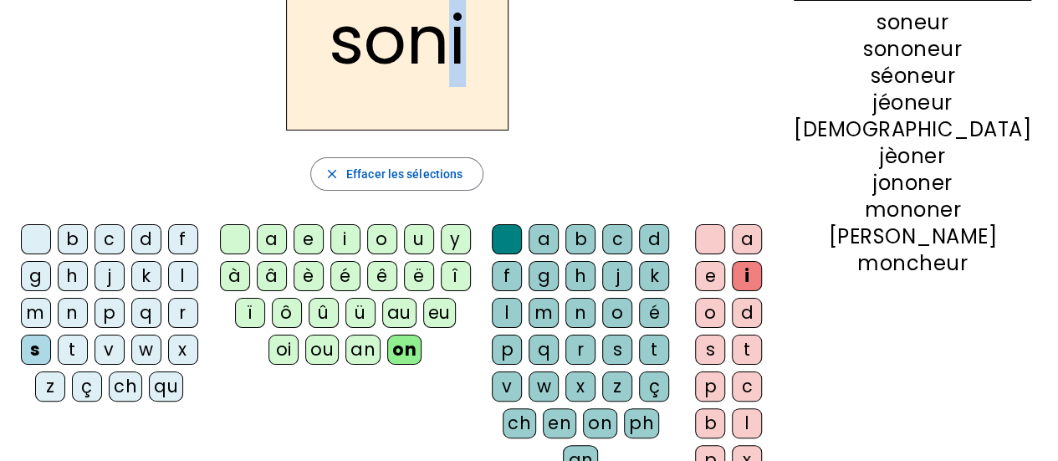
drag, startPoint x: 493, startPoint y: 56, endPoint x: 520, endPoint y: 59, distance: 27.7
click at [509, 59] on h2 "soni" at bounding box center [397, 40] width 223 height 181
click at [157, 108] on div "soni" at bounding box center [396, 40] width 767 height 181
click at [51, 298] on div "m" at bounding box center [36, 313] width 30 height 30
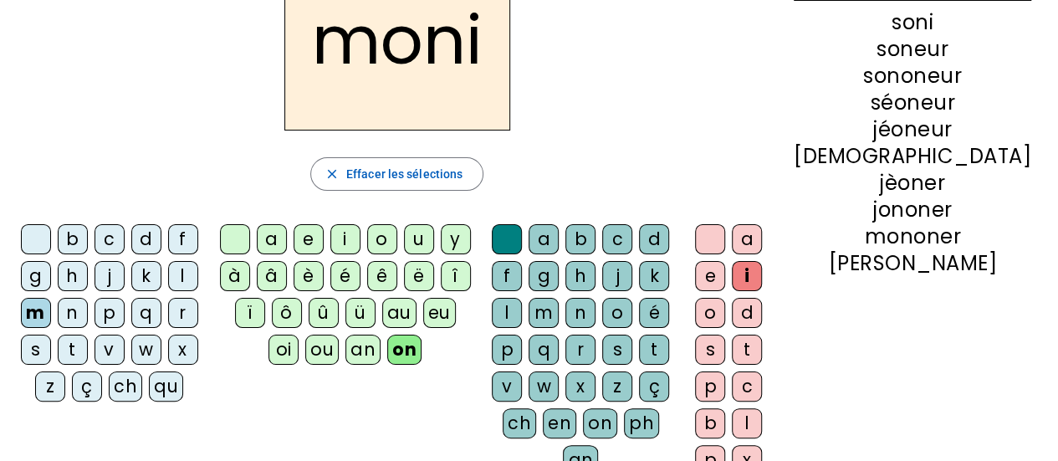
click at [762, 349] on div "t" at bounding box center [747, 350] width 30 height 30
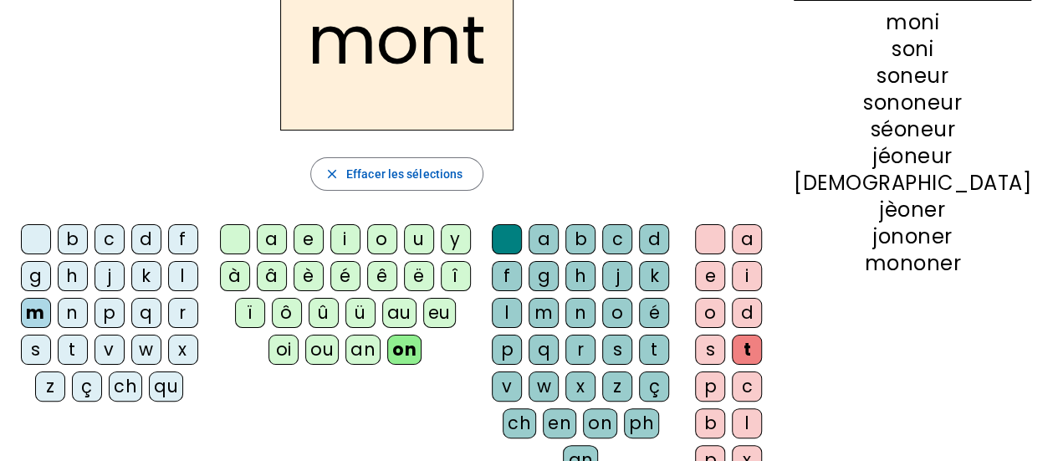
click at [125, 335] on div "v" at bounding box center [110, 350] width 30 height 30
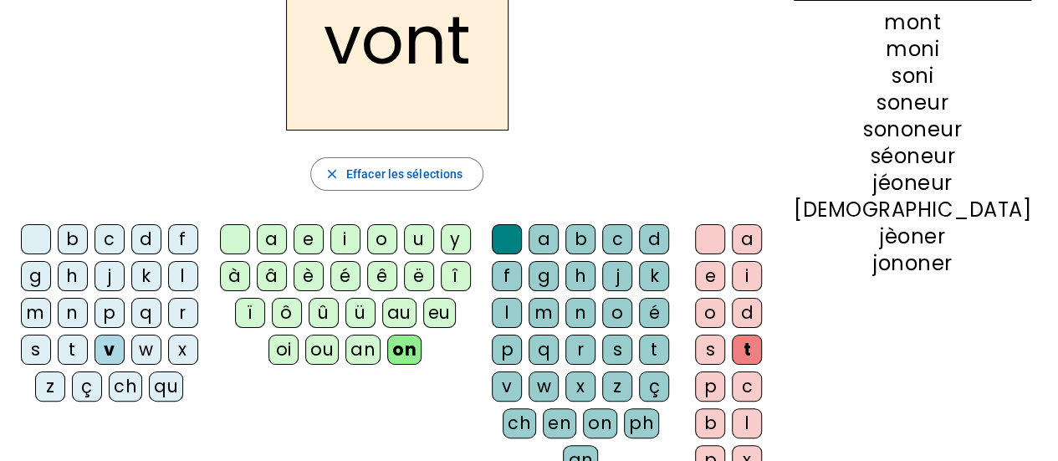
click at [51, 335] on div "s" at bounding box center [36, 350] width 30 height 30
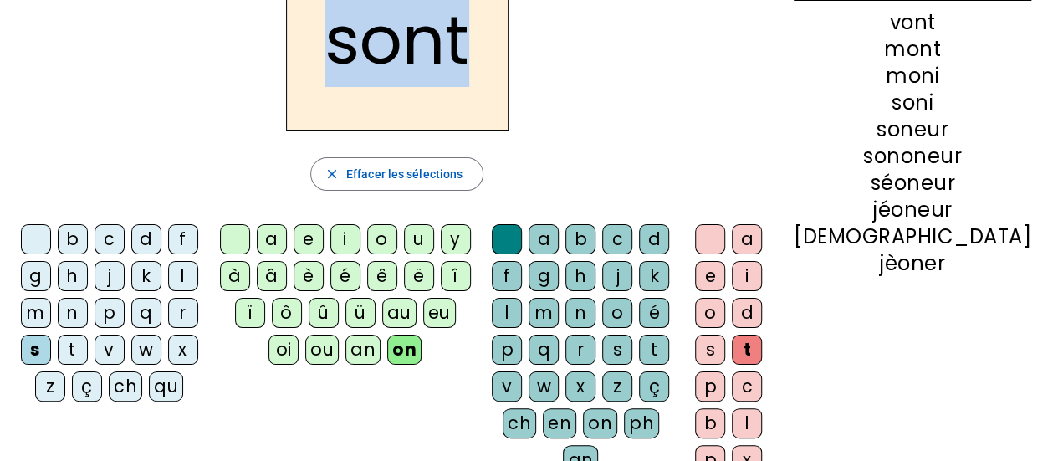
drag, startPoint x: 370, startPoint y: 51, endPoint x: 599, endPoint y: 18, distance: 231.7
click at [599, 18] on div "sont" at bounding box center [396, 40] width 767 height 181
click at [605, 94] on div "sont" at bounding box center [396, 40] width 767 height 181
